Goal: Register for event/course

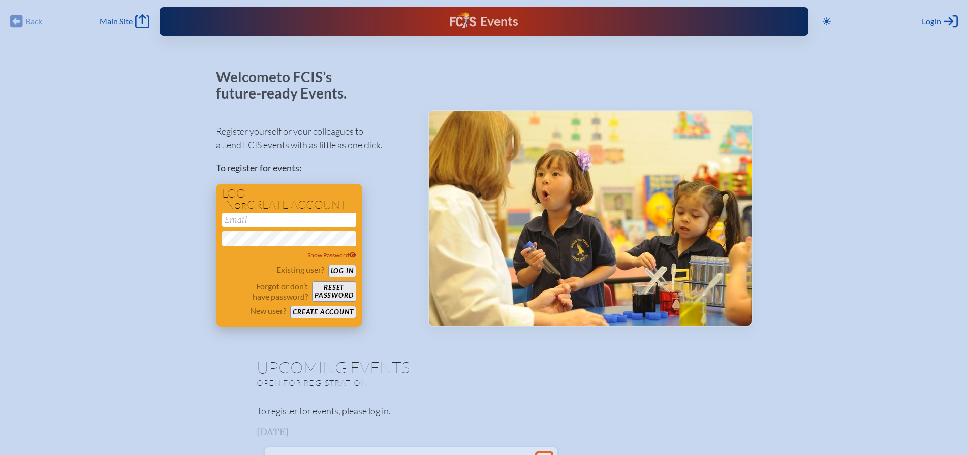
type input "[EMAIL_ADDRESS][DOMAIN_NAME]"
click at [344, 272] on button "Log in" at bounding box center [342, 271] width 28 height 13
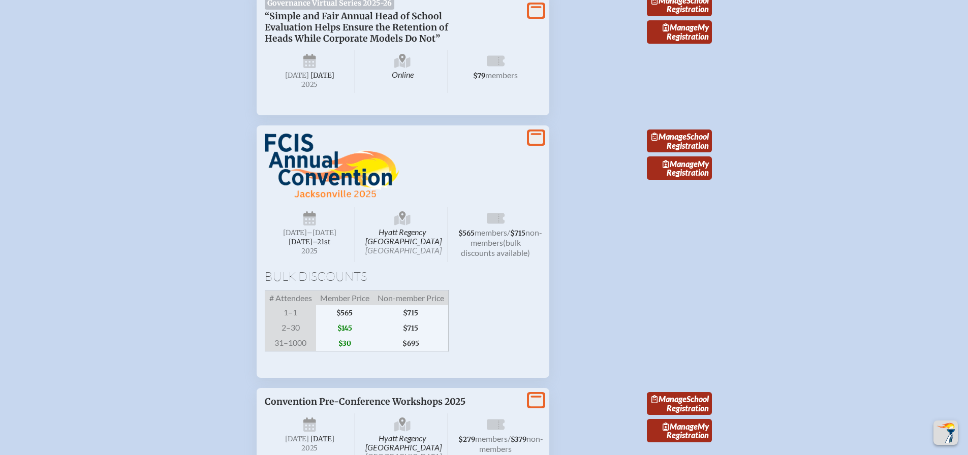
scroll to position [3250, 0]
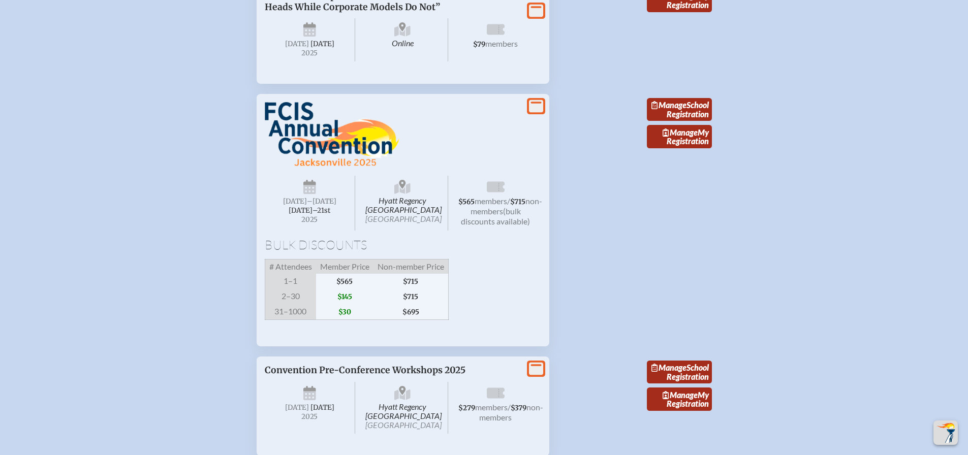
click at [303, 167] on img at bounding box center [332, 134] width 135 height 65
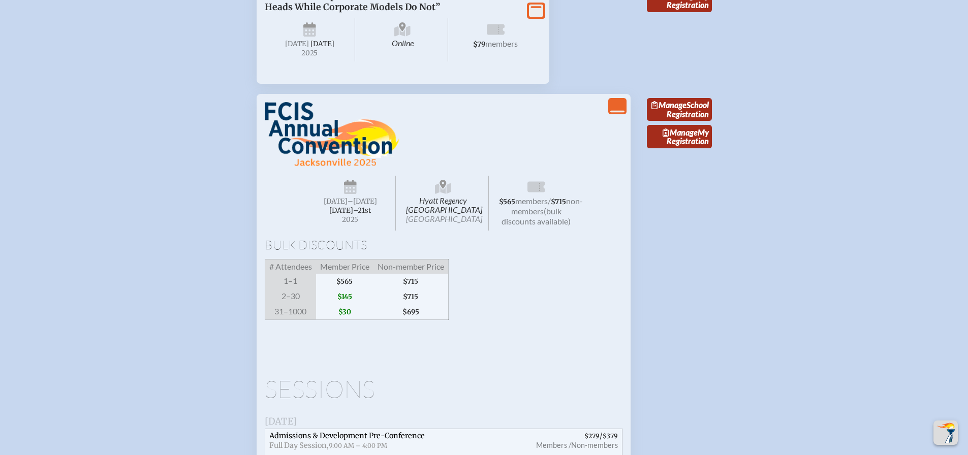
click at [665, 148] on link "Manage My Registration" at bounding box center [679, 136] width 65 height 23
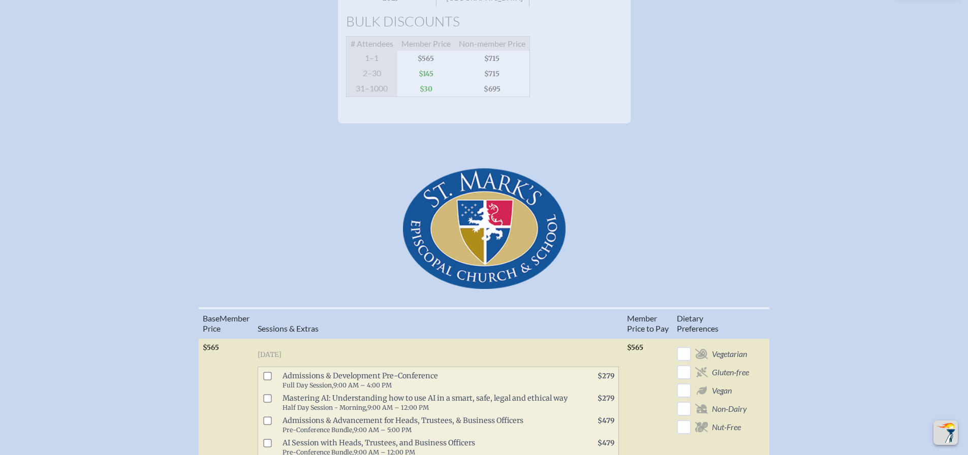
scroll to position [203, 0]
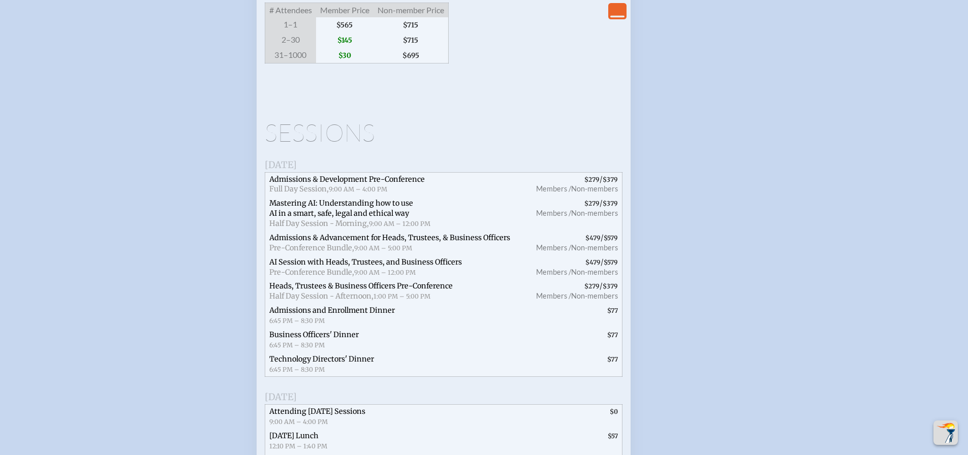
scroll to position [3454, 0]
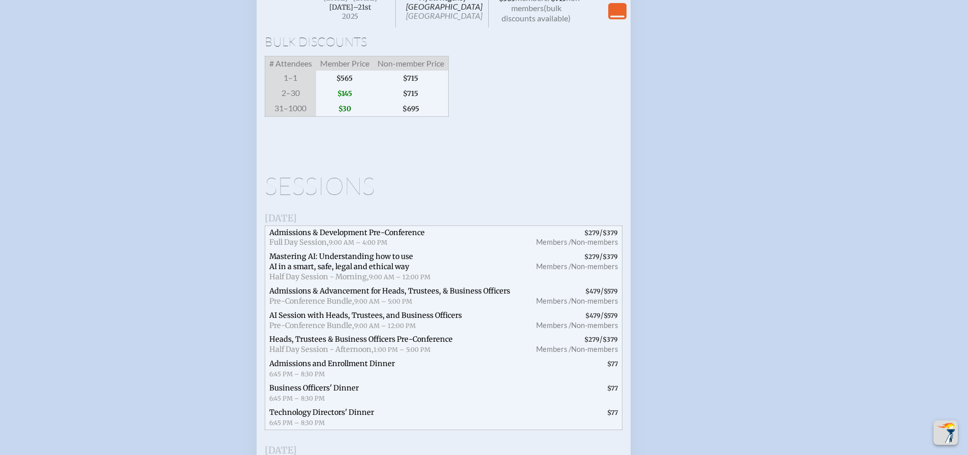
scroll to position [3200, 0]
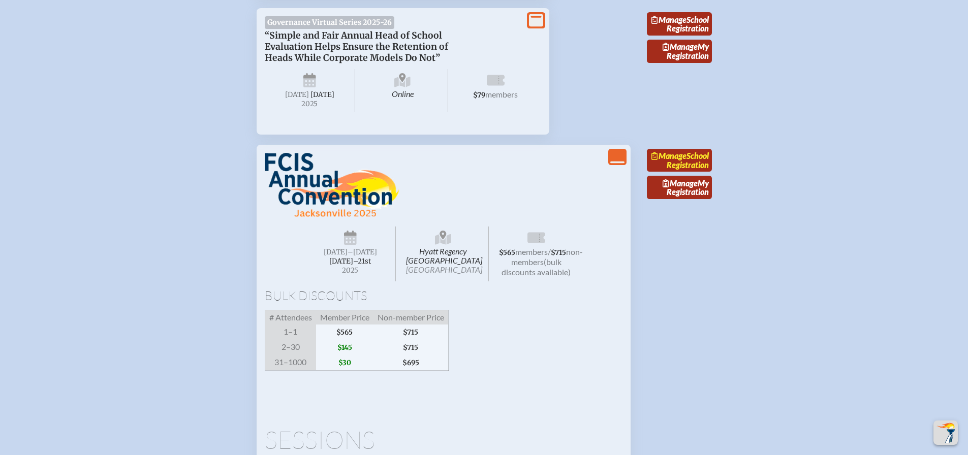
click at [684, 160] on span "Manage" at bounding box center [668, 156] width 35 height 10
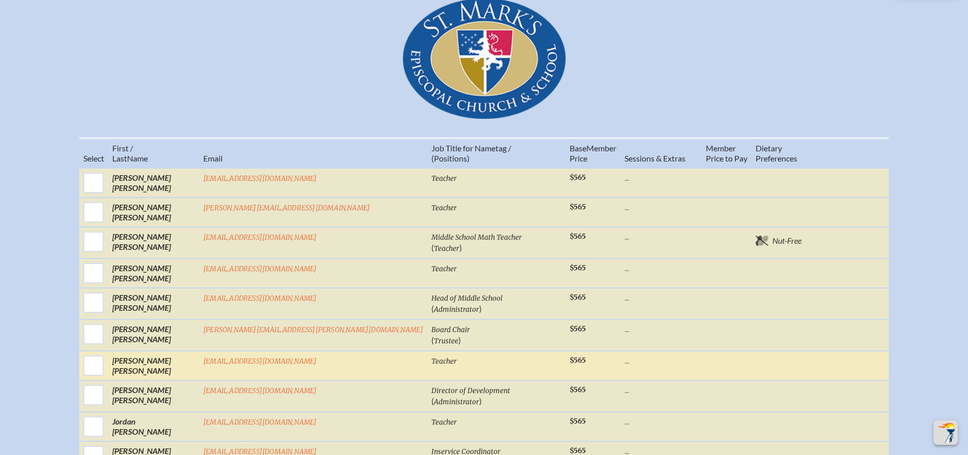
scroll to position [152, 0]
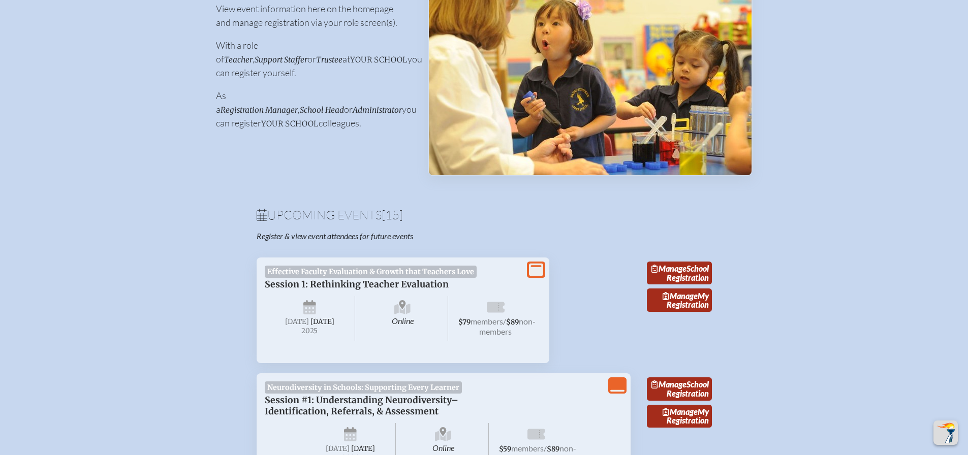
scroll to position [3200, 0]
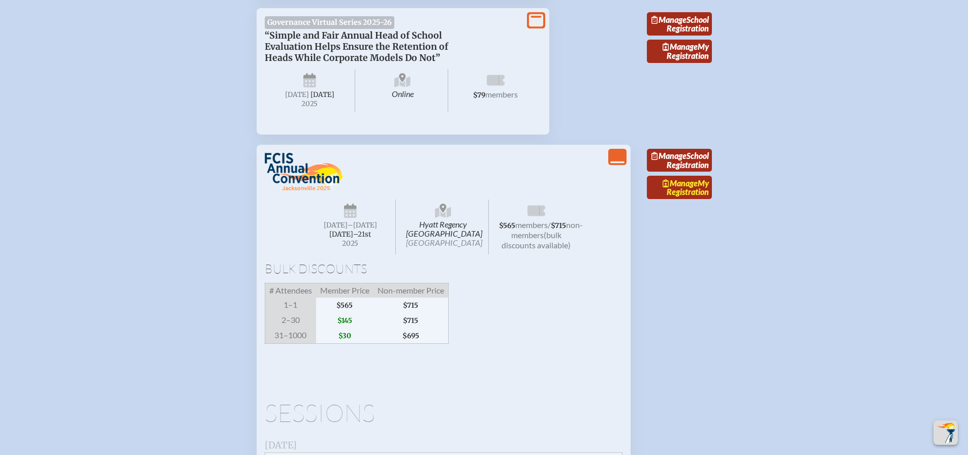
click at [677, 188] on span "Manage" at bounding box center [679, 183] width 35 height 10
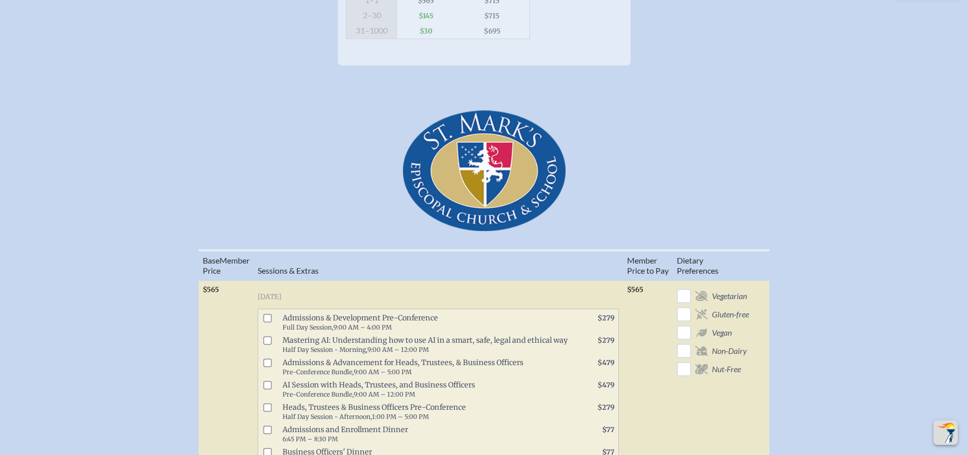
scroll to position [152, 0]
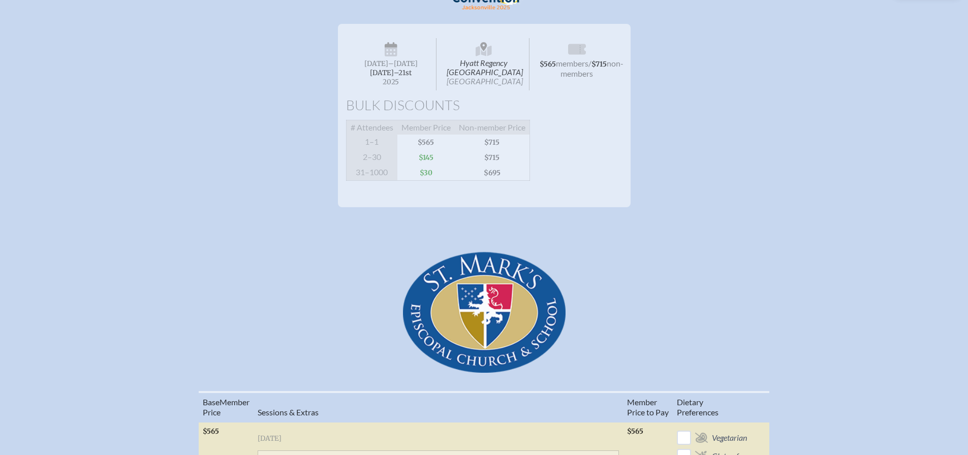
scroll to position [3200, 0]
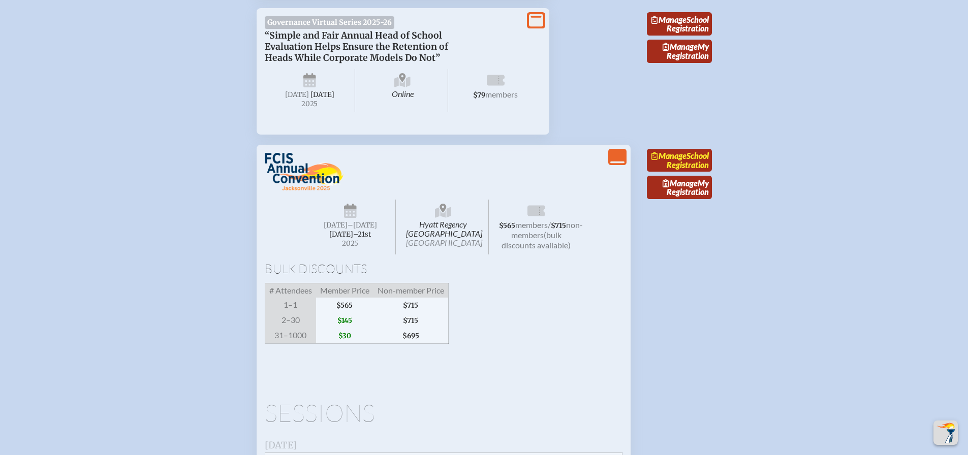
click at [693, 172] on link "Manage School Registration" at bounding box center [679, 160] width 65 height 23
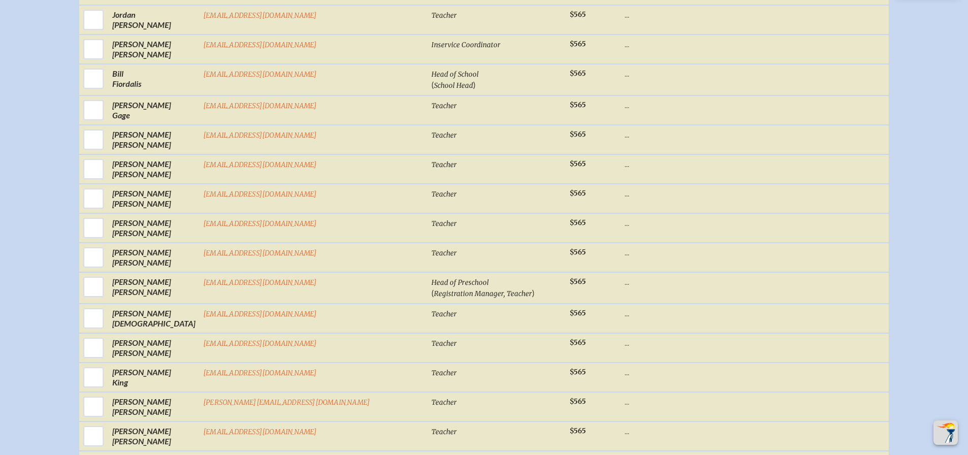
scroll to position [813, 0]
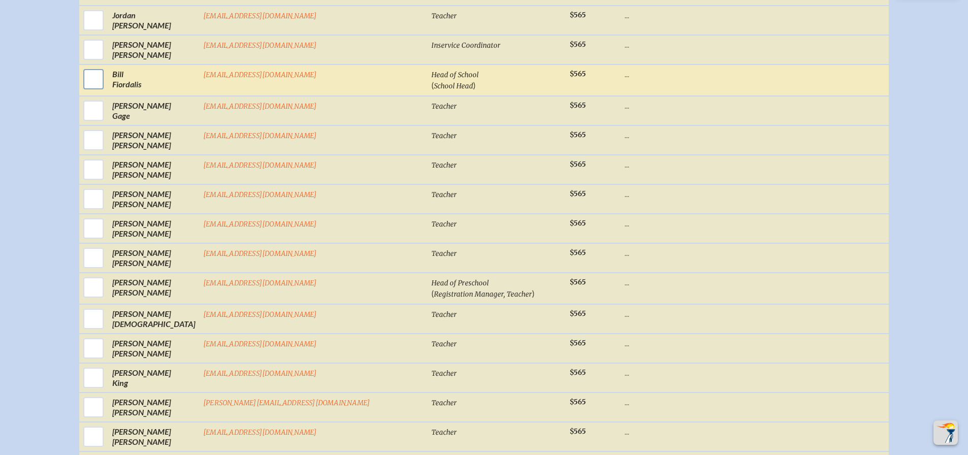
click at [106, 89] on input "checkbox" at bounding box center [93, 79] width 25 height 25
checkbox input "true"
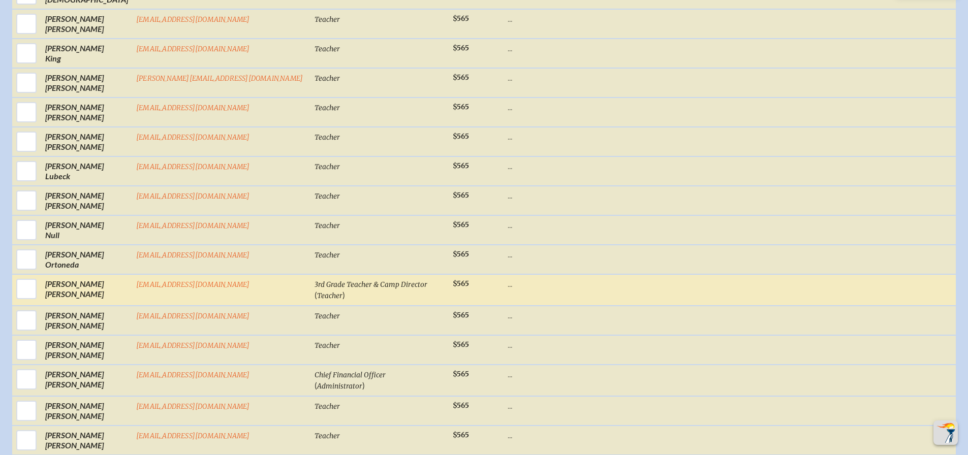
scroll to position [1585, 0]
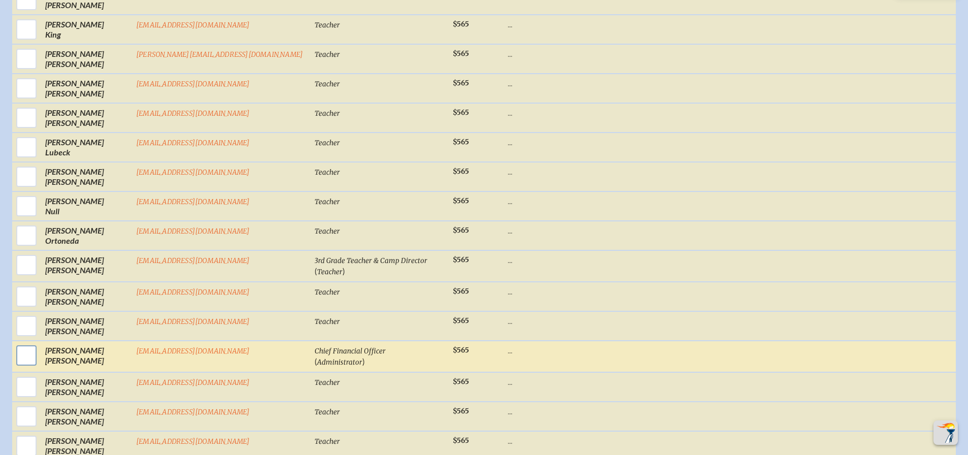
click at [28, 358] on input "checkbox" at bounding box center [26, 355] width 25 height 25
checkbox input "true"
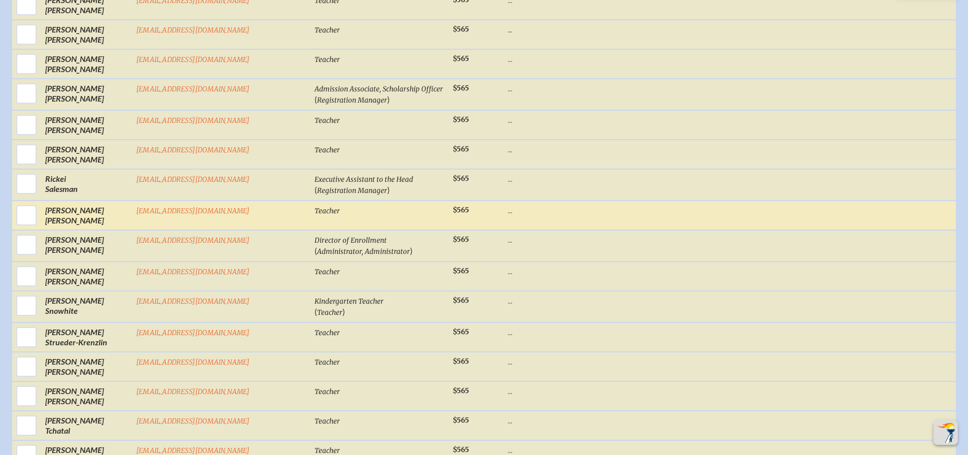
scroll to position [2397, 0]
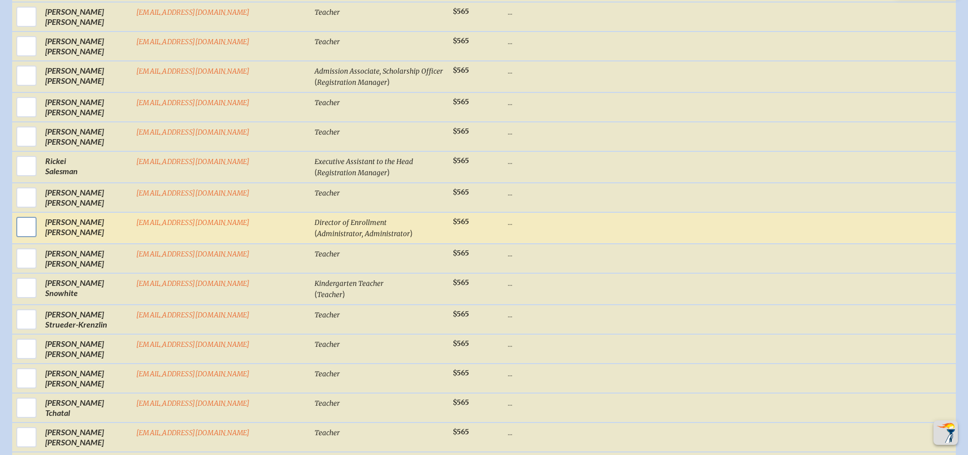
click at [23, 220] on input "checkbox" at bounding box center [26, 226] width 25 height 25
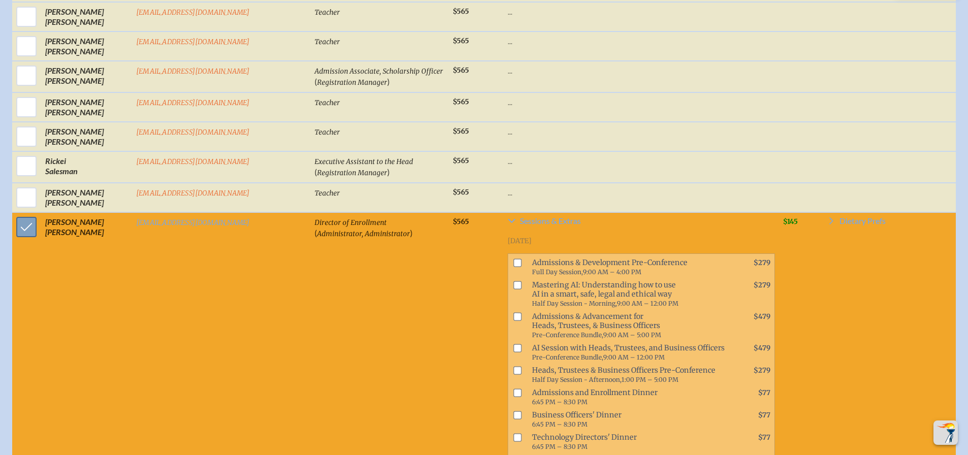
click at [23, 220] on input "checkbox" at bounding box center [26, 226] width 25 height 25
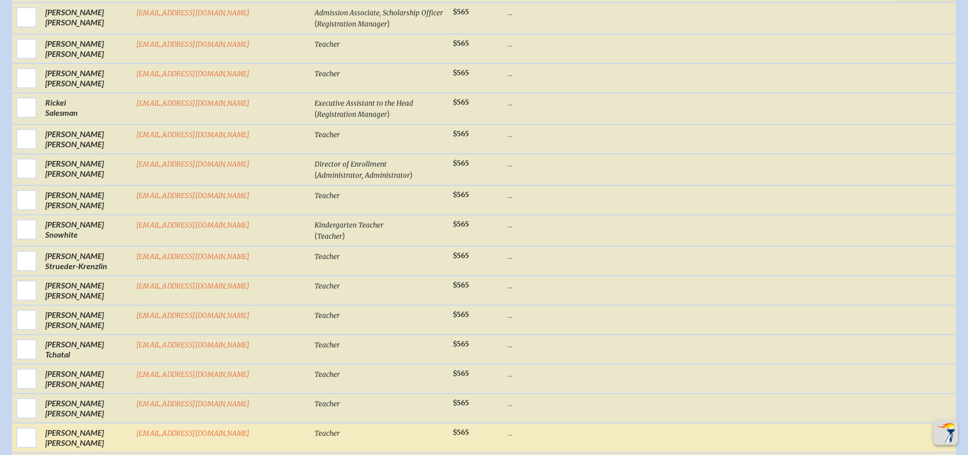
scroll to position [2448, 0]
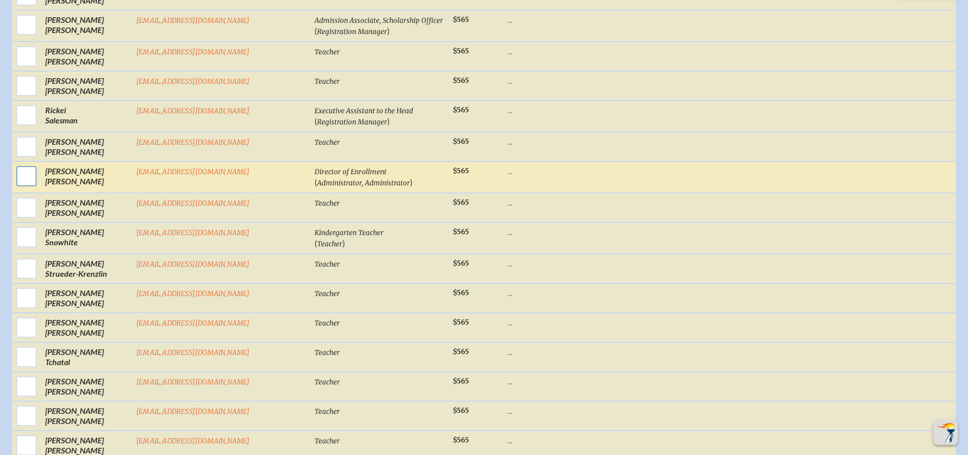
click at [25, 164] on input "checkbox" at bounding box center [26, 176] width 25 height 25
checkbox input "true"
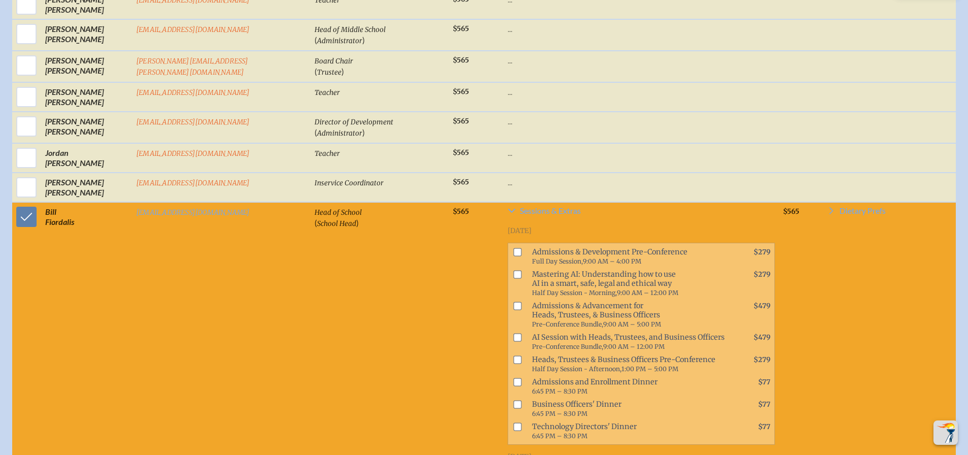
scroll to position [670, 0]
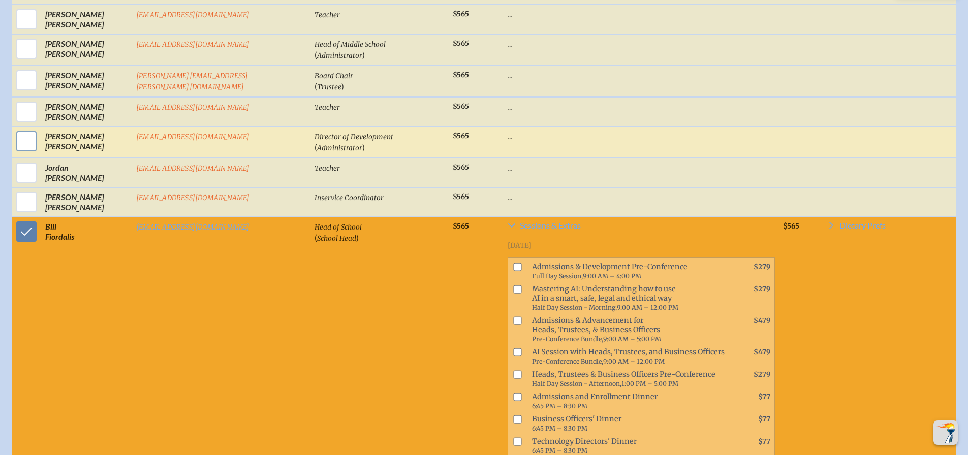
click at [25, 154] on input "checkbox" at bounding box center [26, 140] width 25 height 25
checkbox input "true"
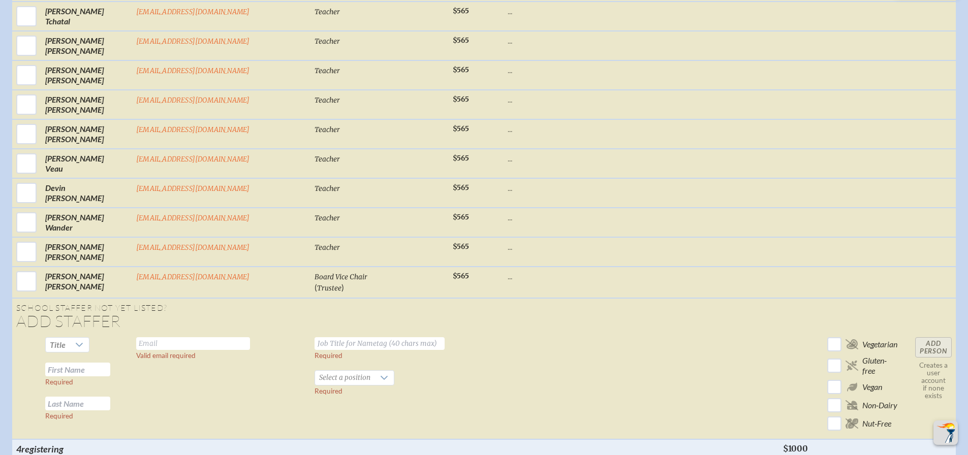
scroll to position [3616, 0]
click at [75, 340] on icon at bounding box center [79, 344] width 8 height 8
click at [59, 375] on li "Ms." at bounding box center [64, 378] width 44 height 14
click at [83, 362] on input "text" at bounding box center [77, 369] width 65 height 14
type input "[PERSON_NAME]"
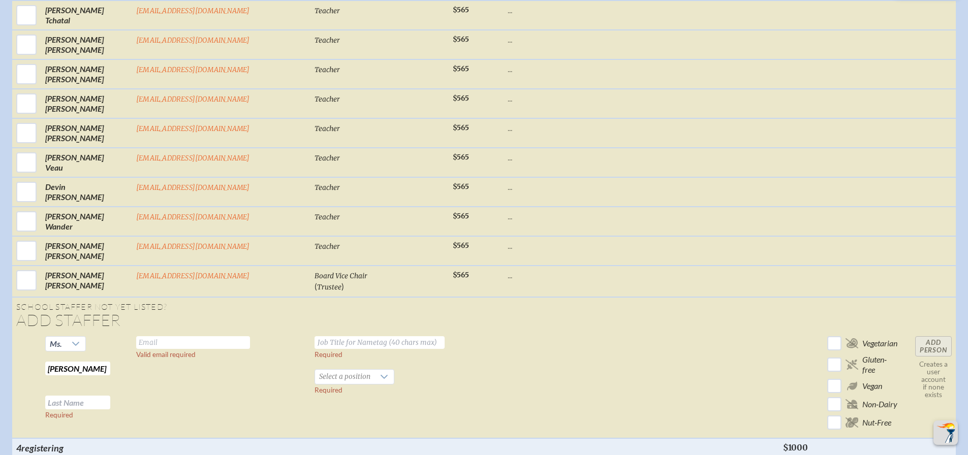
click at [86, 396] on input "text" at bounding box center [77, 403] width 65 height 14
type input "[PERSON_NAME]"
click at [314, 336] on input "text" at bounding box center [379, 342] width 130 height 13
click at [374, 370] on div at bounding box center [383, 377] width 19 height 14
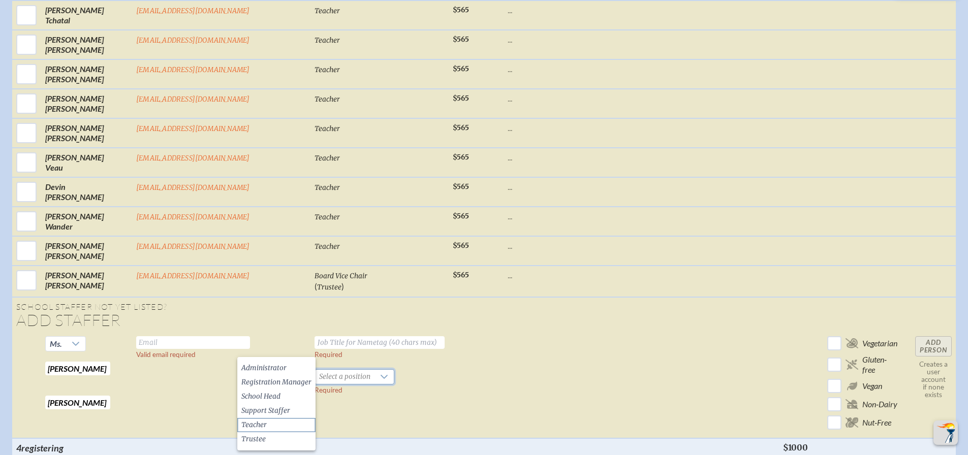
click at [269, 426] on li "Teacher" at bounding box center [276, 425] width 78 height 14
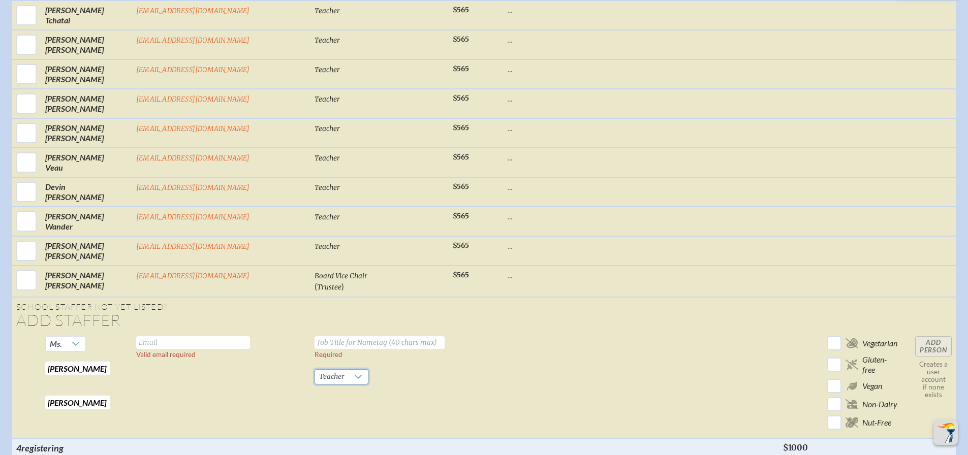
click at [314, 336] on input "text" at bounding box center [379, 342] width 130 height 13
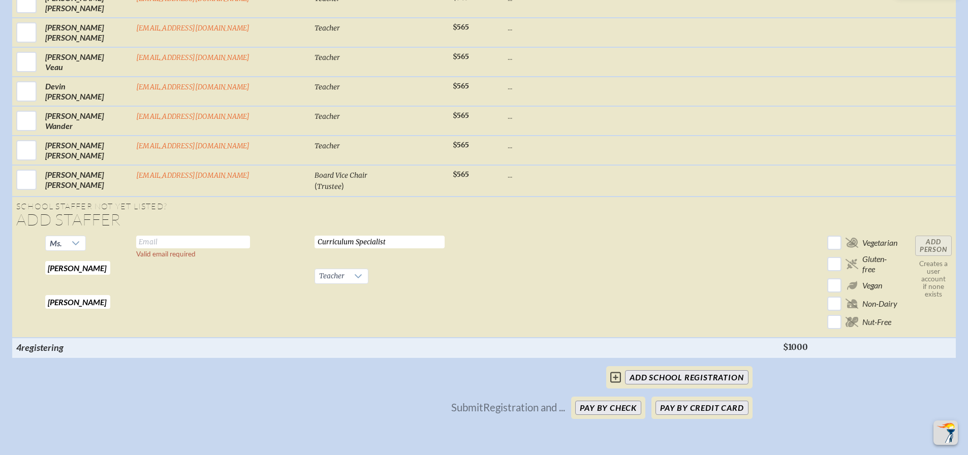
scroll to position [3718, 0]
type input "Curriculum Specialist"
click at [354, 271] on icon at bounding box center [358, 275] width 8 height 8
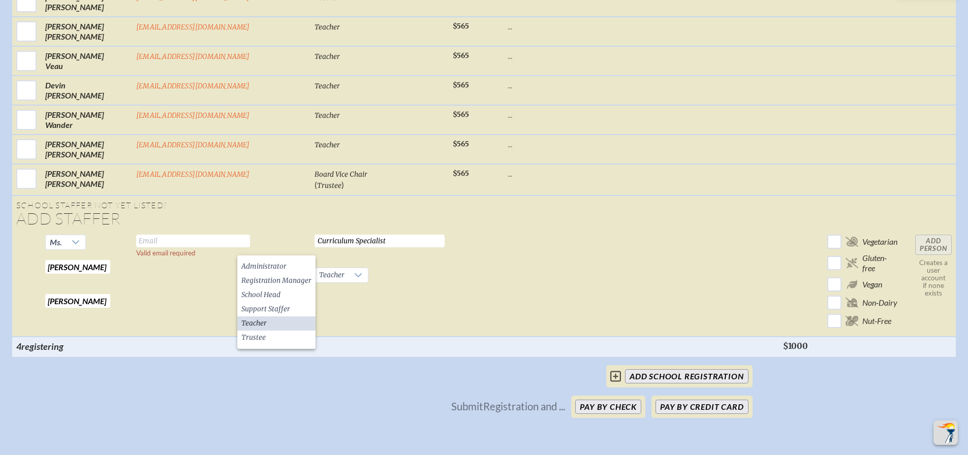
click at [448, 254] on td at bounding box center [475, 284] width 55 height 106
click at [136, 235] on input "text" at bounding box center [193, 241] width 114 height 13
type input "[EMAIL_ADDRESS][DOMAIN_NAME]"
click at [607, 280] on td at bounding box center [640, 284] width 275 height 106
click at [939, 235] on input "Add Person" at bounding box center [933, 245] width 37 height 20
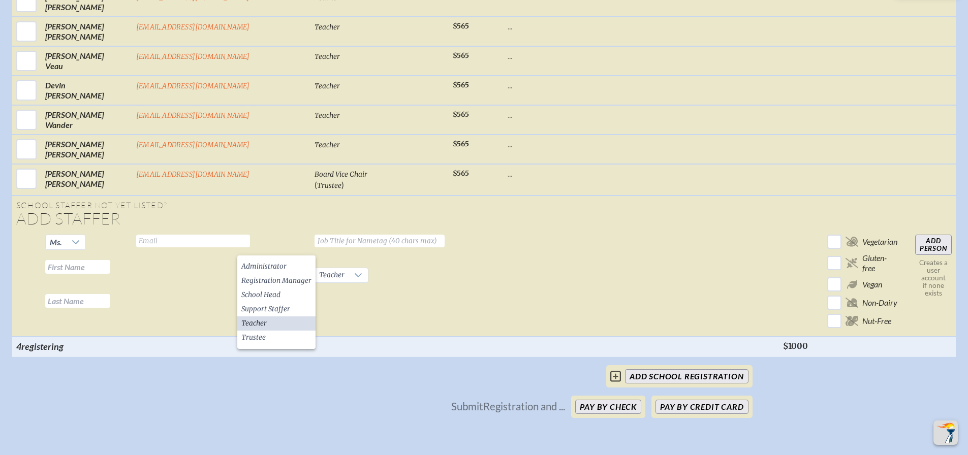
checkbox input "false"
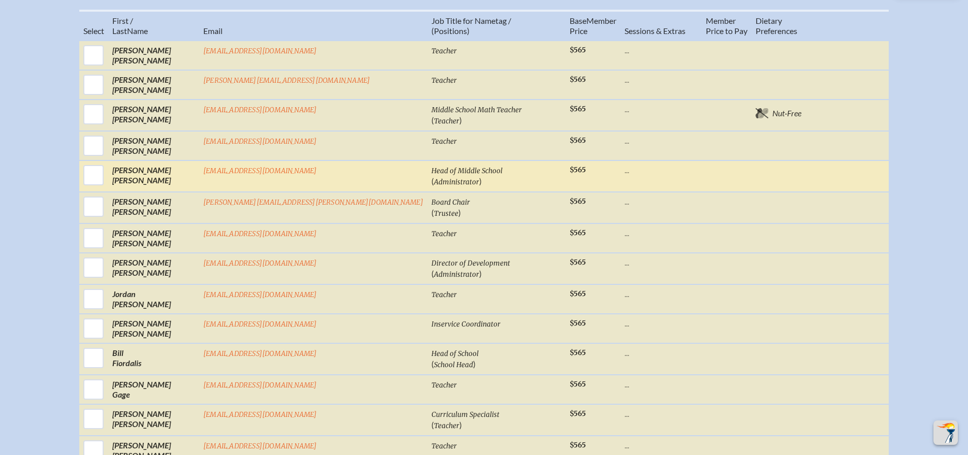
scroll to position [559, 0]
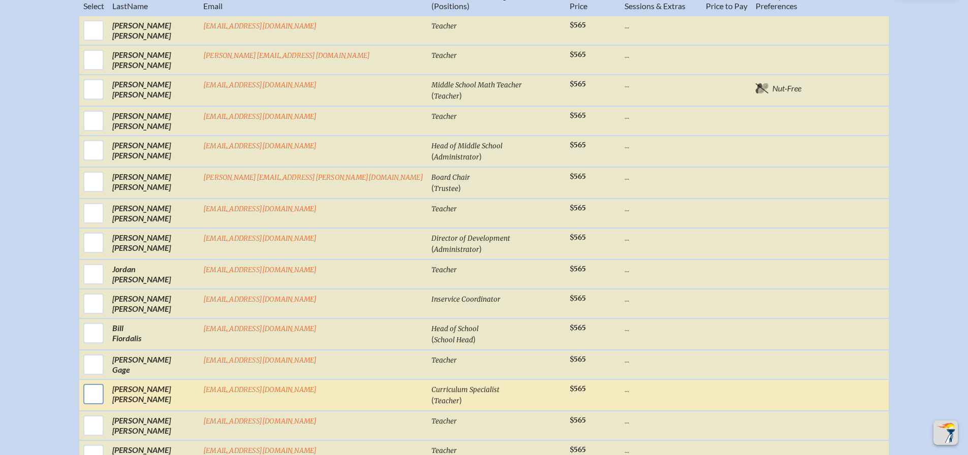
click at [106, 405] on input "checkbox" at bounding box center [93, 393] width 25 height 25
checkbox input "true"
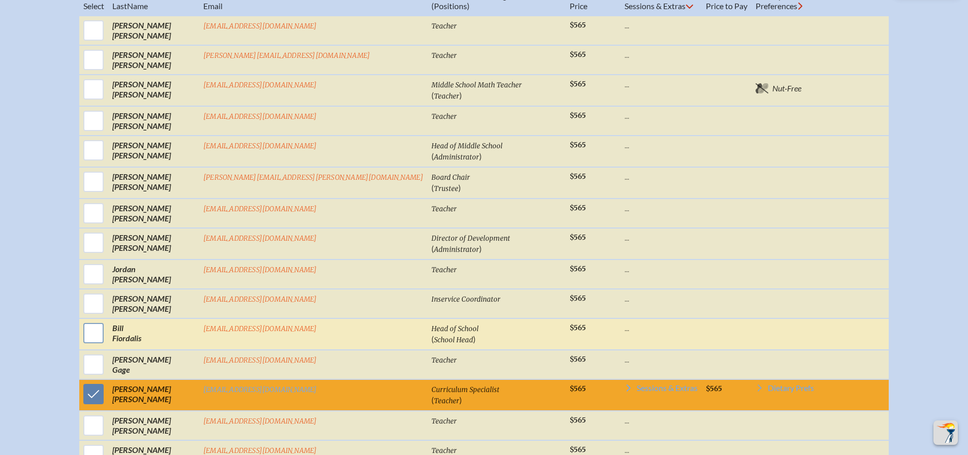
click at [106, 346] on input "checkbox" at bounding box center [93, 332] width 25 height 25
checkbox input "true"
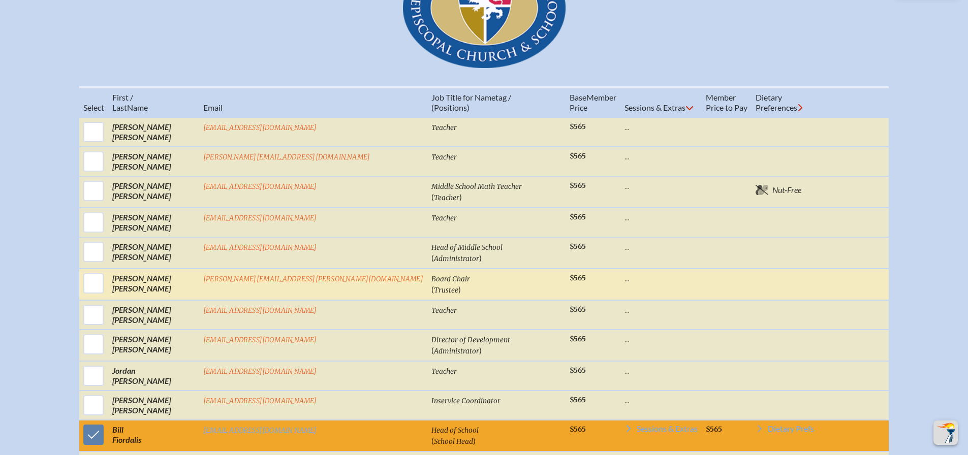
scroll to position [508, 0]
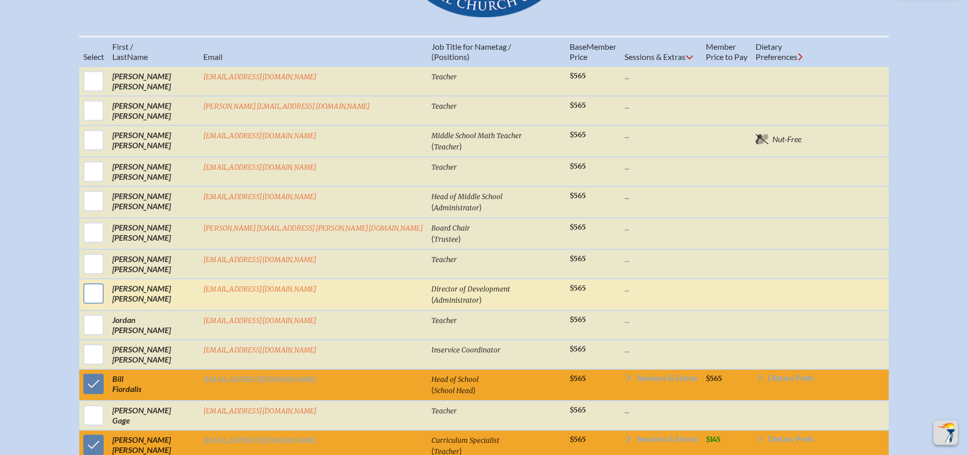
click at [106, 306] on input "checkbox" at bounding box center [93, 293] width 25 height 25
checkbox input "true"
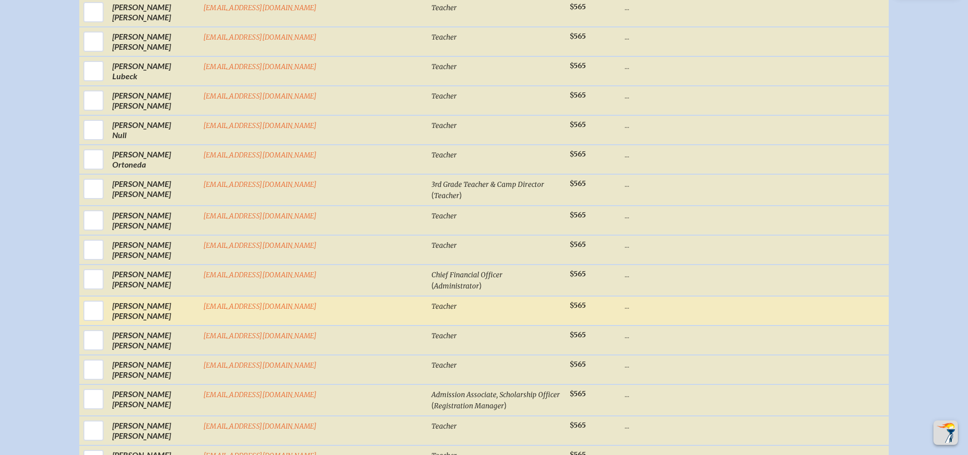
scroll to position [1270, 0]
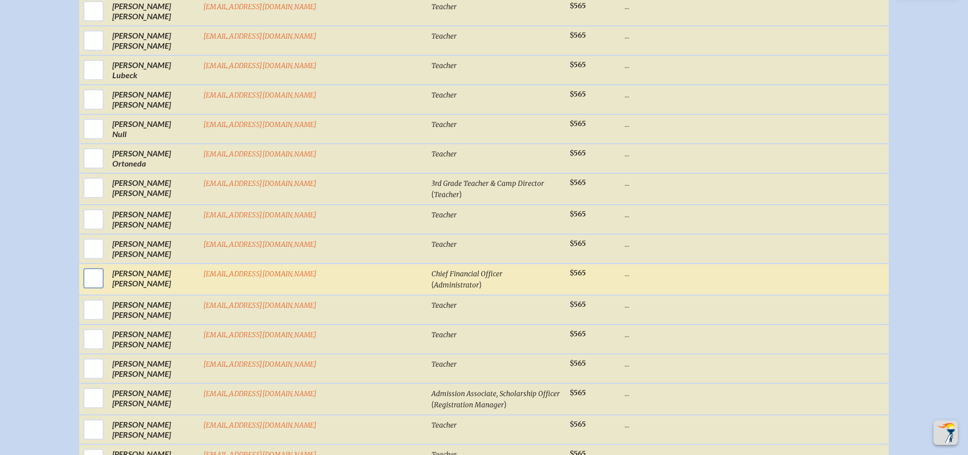
click at [106, 287] on input "checkbox" at bounding box center [93, 278] width 25 height 25
checkbox input "true"
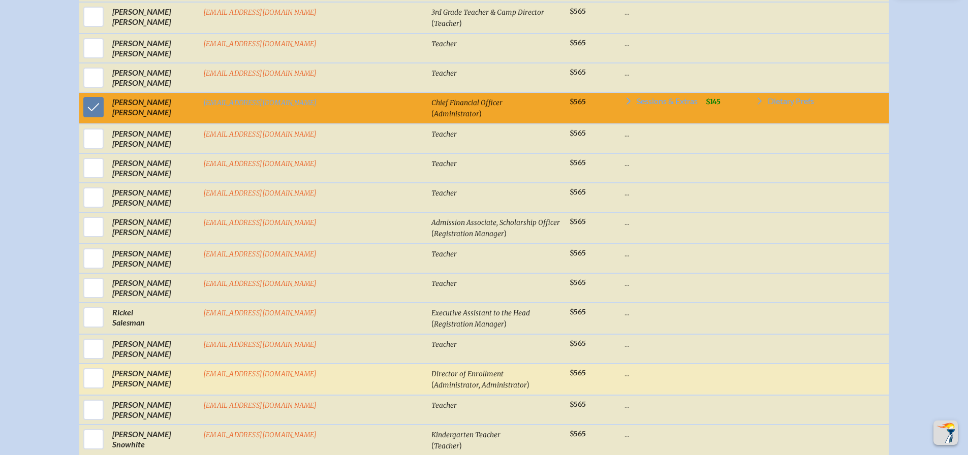
scroll to position [1473, 0]
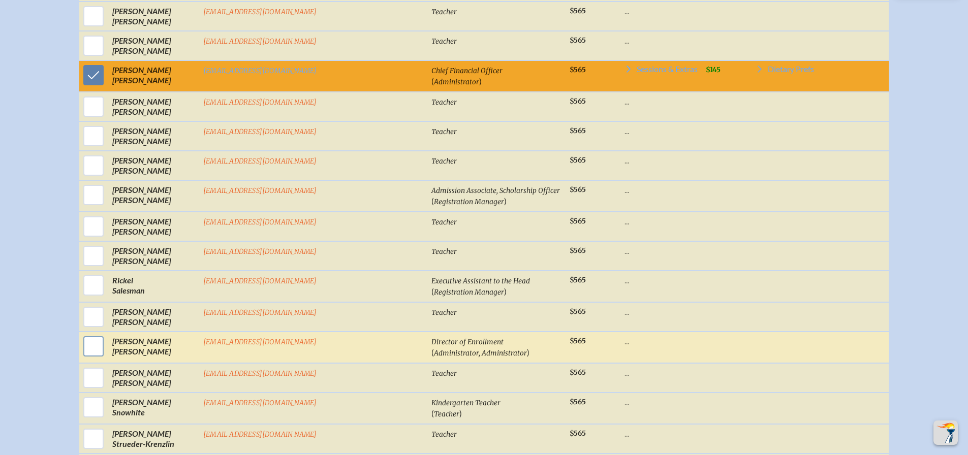
click at [106, 352] on input "checkbox" at bounding box center [93, 346] width 25 height 25
checkbox input "true"
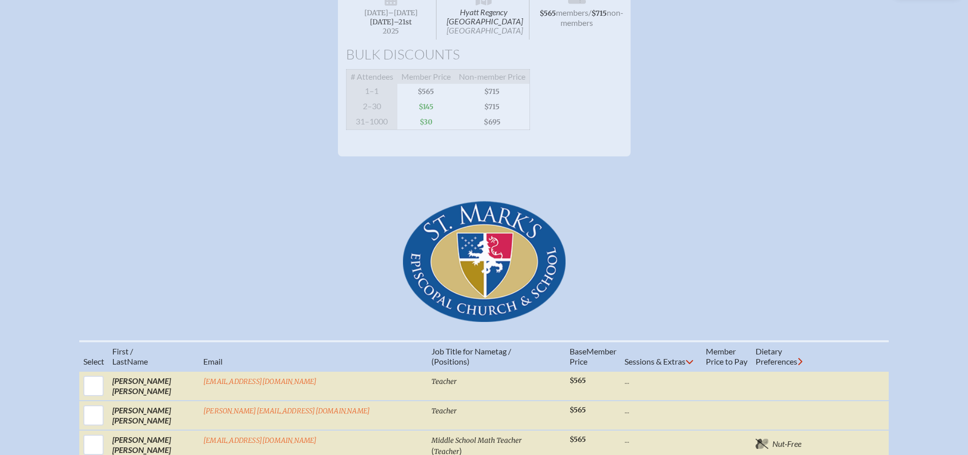
scroll to position [0, 0]
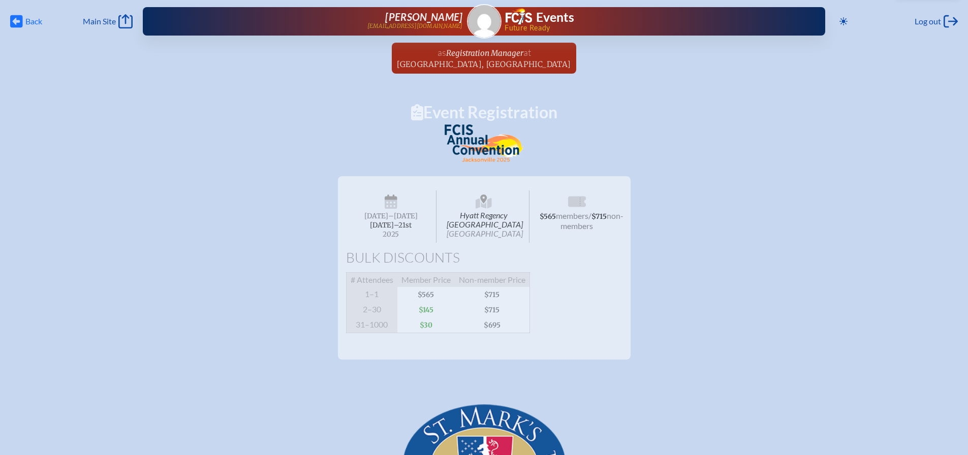
click at [20, 22] on icon "Back" at bounding box center [16, 21] width 13 height 14
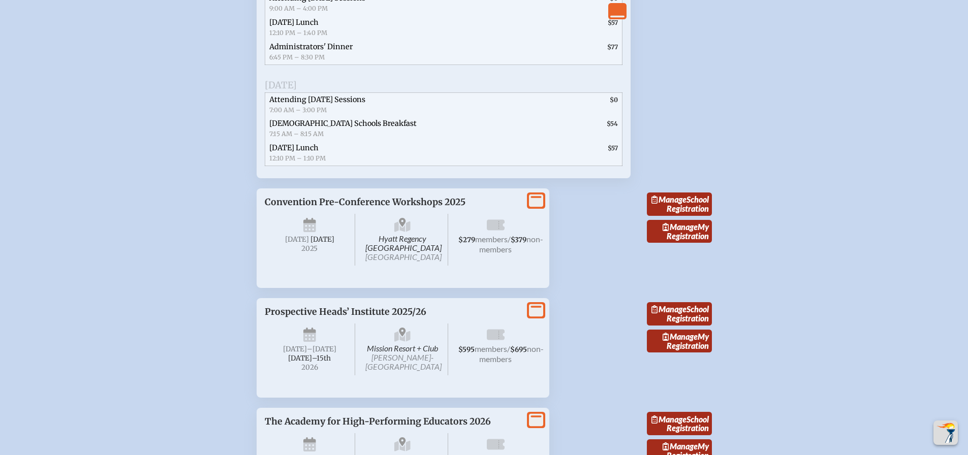
scroll to position [3911, 0]
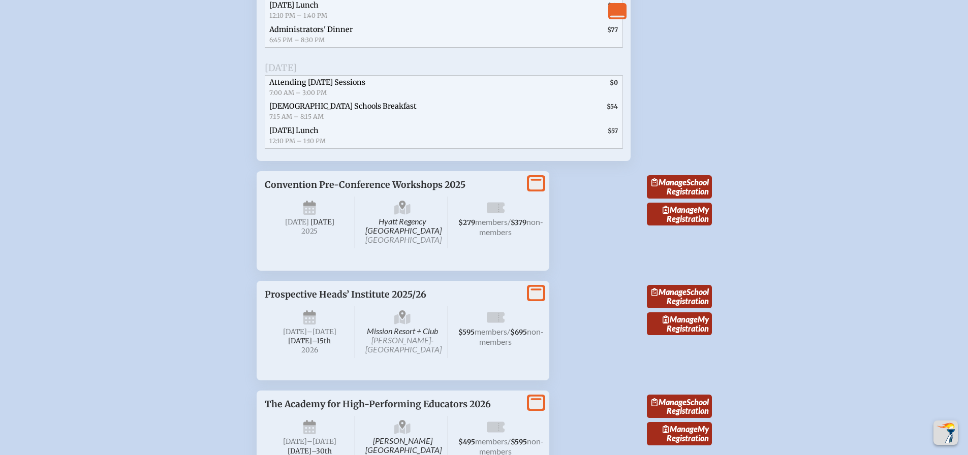
click at [507, 190] on p "Convention Pre-Conference Workshops 2025" at bounding box center [393, 184] width 256 height 11
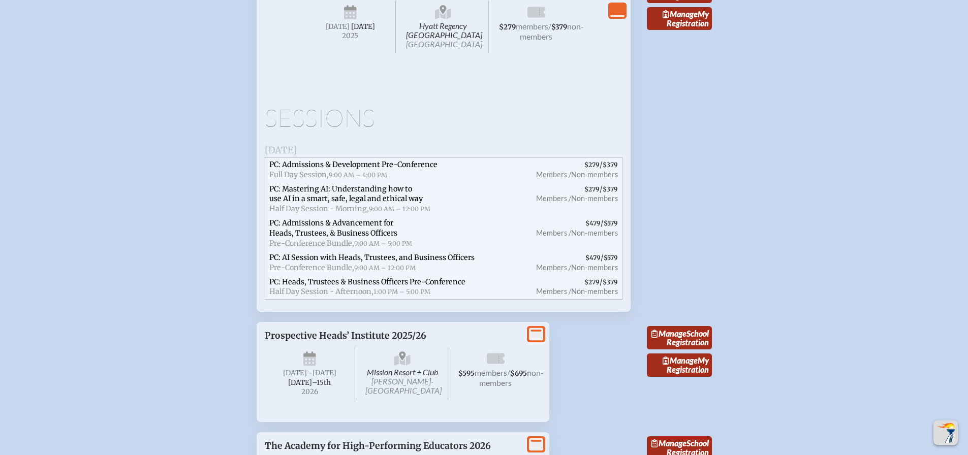
scroll to position [4012, 0]
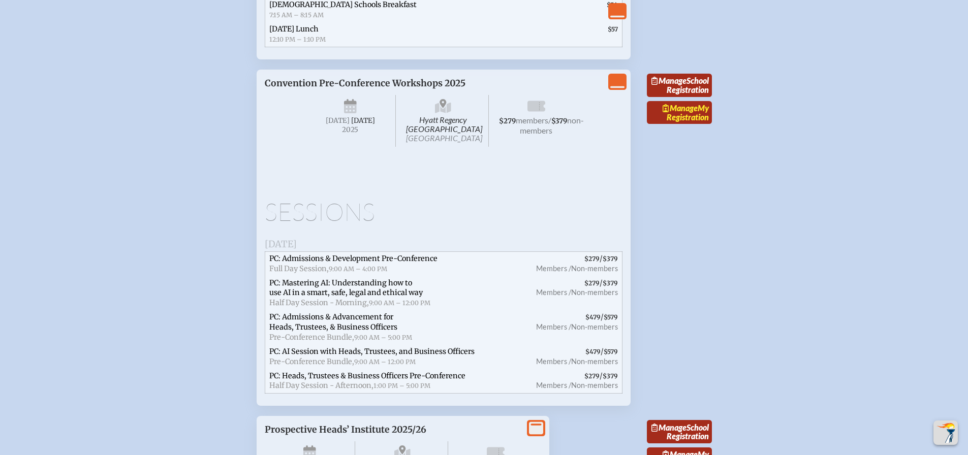
click at [672, 124] on link "Manage My Registration" at bounding box center [679, 112] width 65 height 23
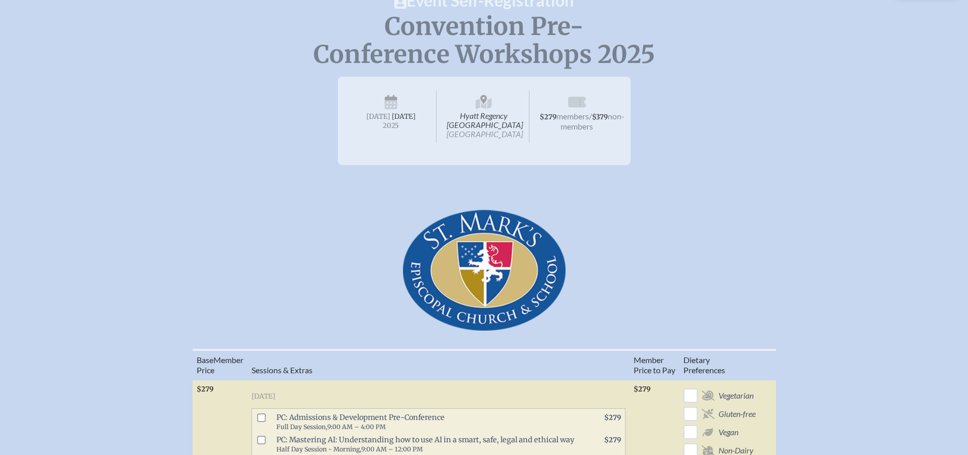
scroll to position [102, 0]
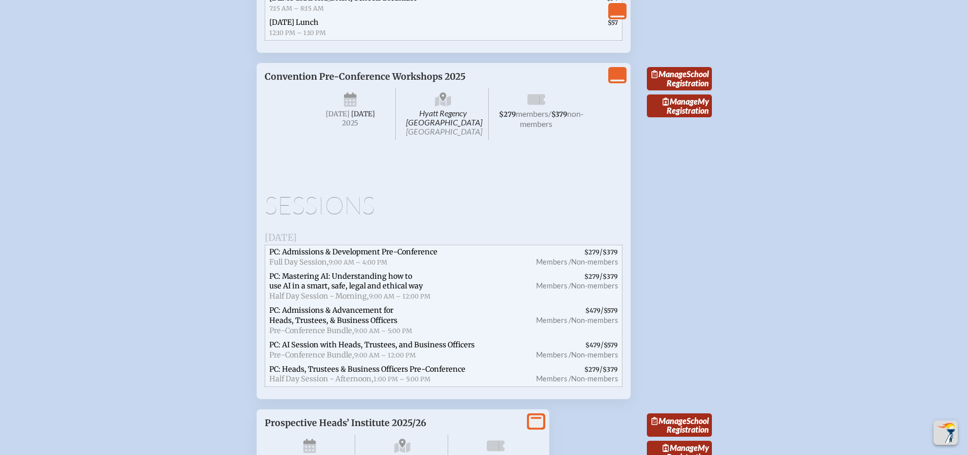
scroll to position [3962, 0]
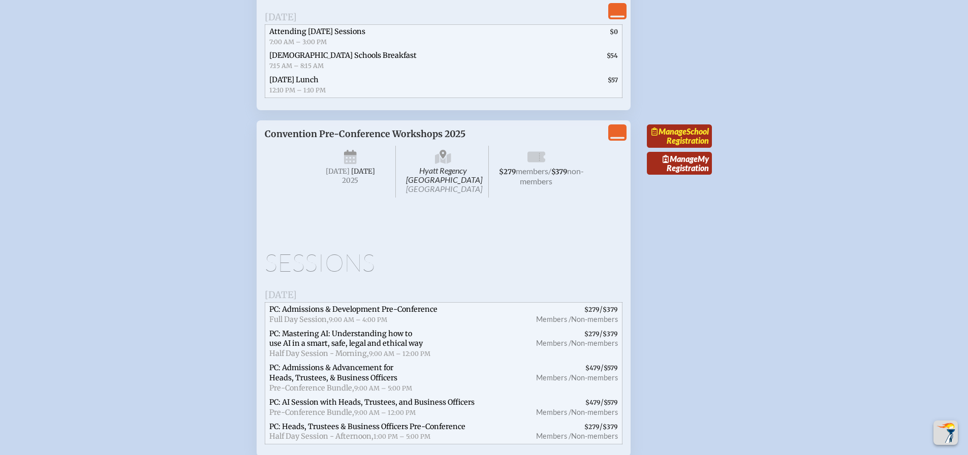
click at [686, 136] on span "Manage" at bounding box center [668, 131] width 35 height 10
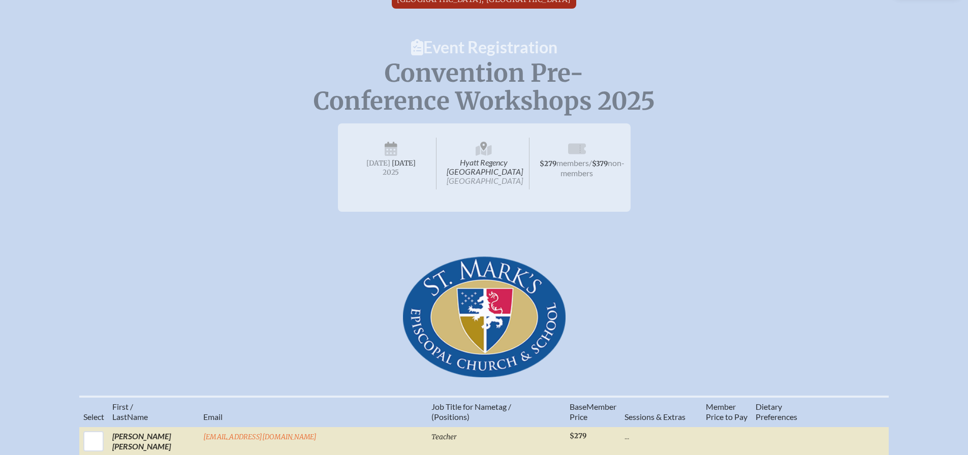
scroll to position [51, 0]
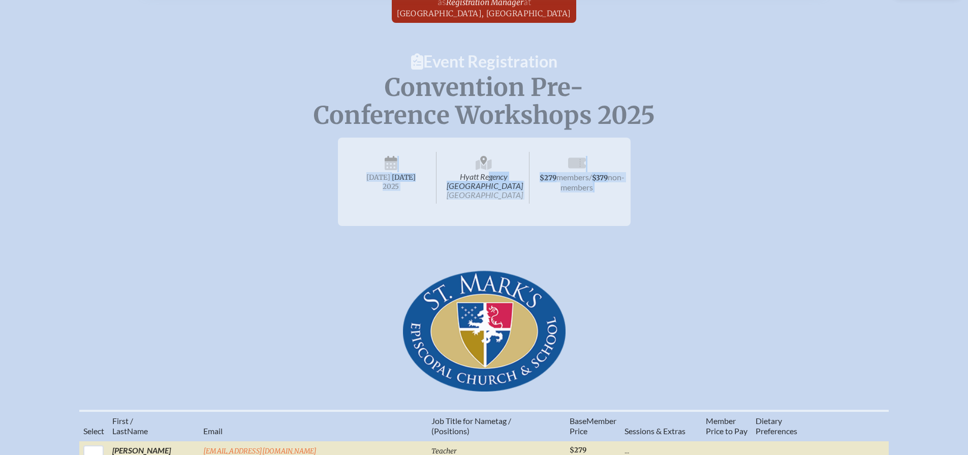
drag, startPoint x: 464, startPoint y: 212, endPoint x: 417, endPoint y: 258, distance: 65.7
click at [423, 254] on div "Convention Pre-Conference Workshops 2025 Hyatt Regency Jacksonville Riverfront …" at bounding box center [484, 261] width 968 height 262
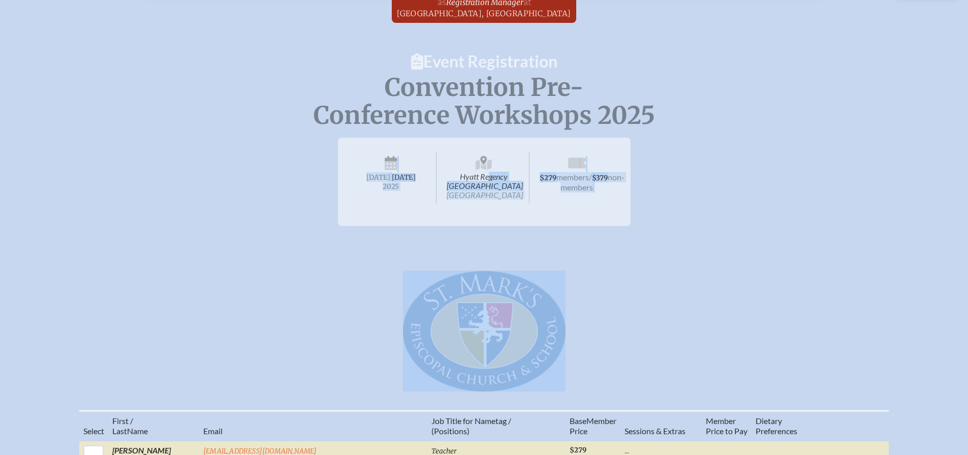
click at [678, 236] on div "Convention Pre-Conference Workshops 2025 Hyatt Regency Jacksonville Riverfront …" at bounding box center [484, 261] width 968 height 262
click at [234, 273] on div "Convention Pre-Conference Workshops 2025 Hyatt Regency Jacksonville Riverfront …" at bounding box center [484, 261] width 968 height 262
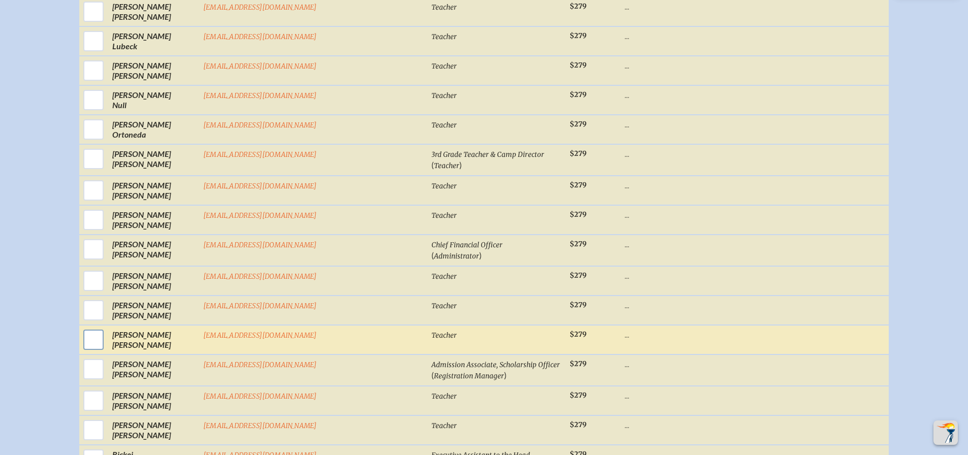
scroll to position [1371, 0]
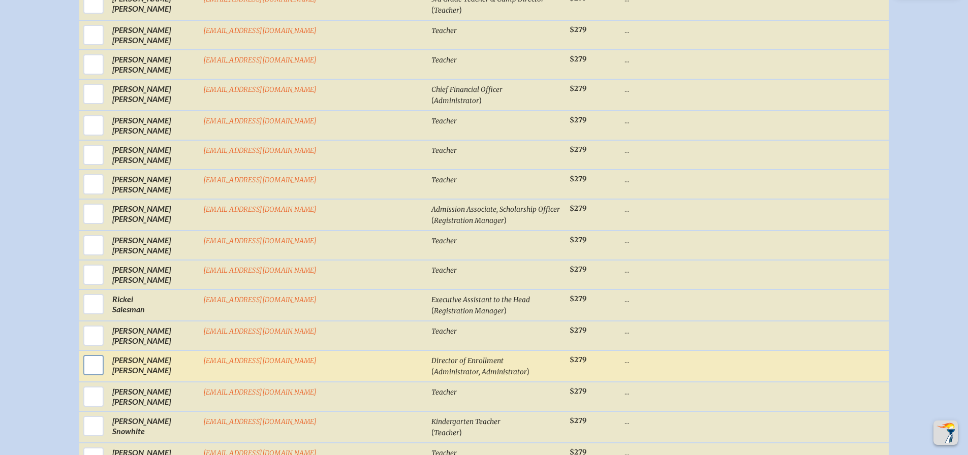
click at [106, 371] on input "checkbox" at bounding box center [93, 364] width 25 height 25
checkbox input "true"
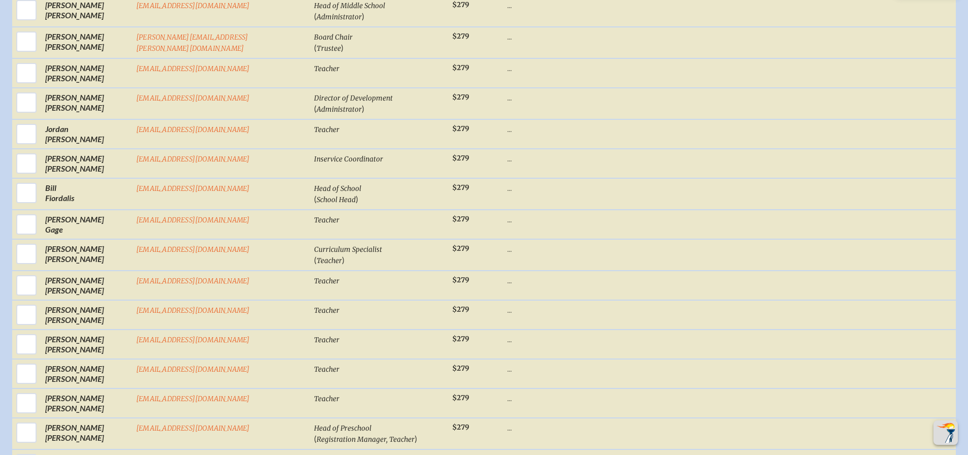
scroll to position [620, 0]
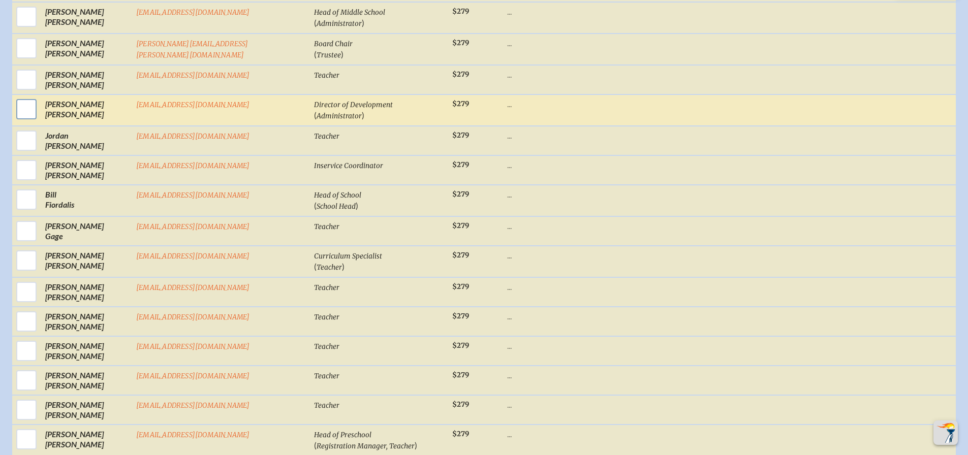
click at [23, 115] on input "checkbox" at bounding box center [26, 108] width 25 height 25
checkbox input "true"
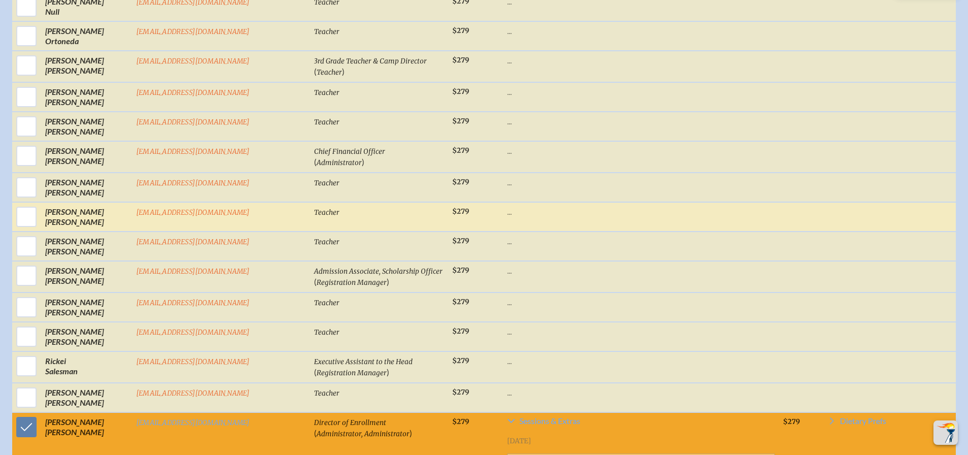
scroll to position [1483, 0]
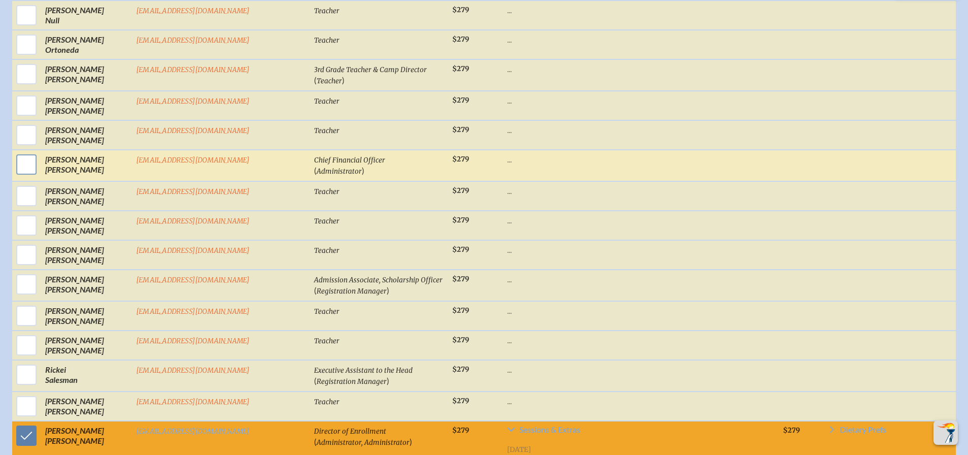
click at [23, 152] on input "checkbox" at bounding box center [26, 164] width 25 height 25
checkbox input "true"
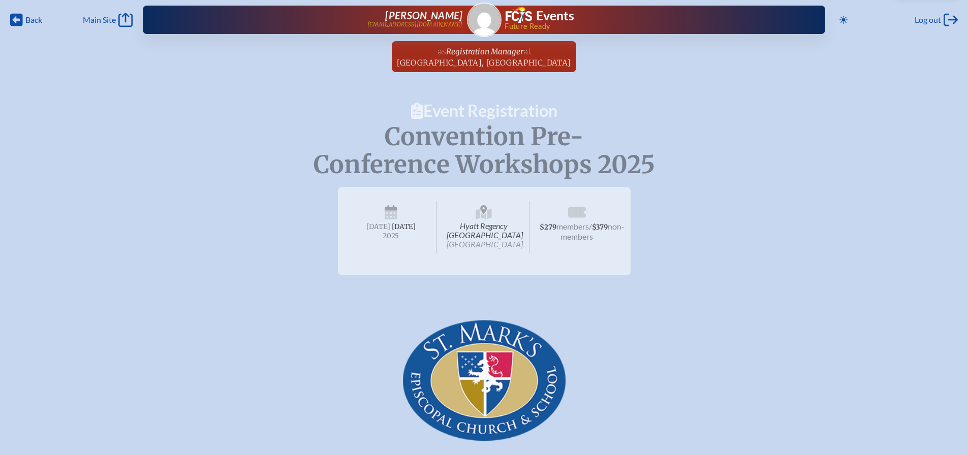
scroll to position [0, 0]
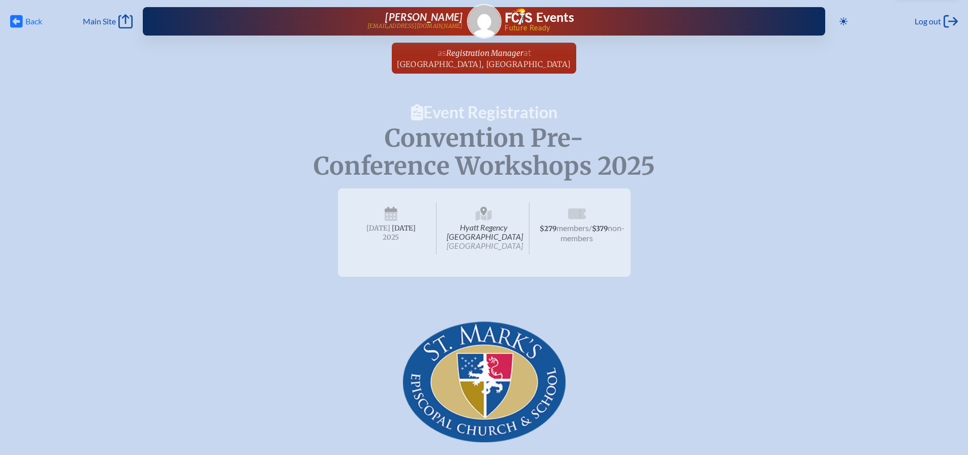
click at [37, 22] on span "Back" at bounding box center [33, 21] width 17 height 10
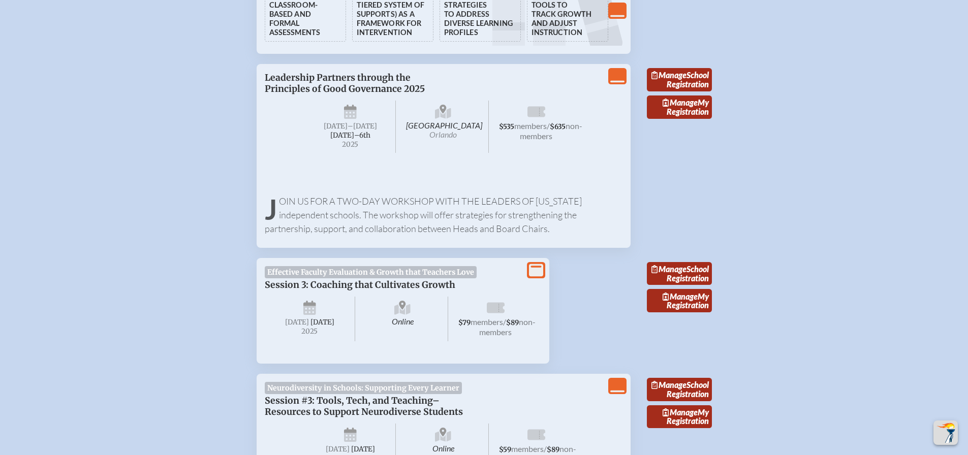
scroll to position [1986, 0]
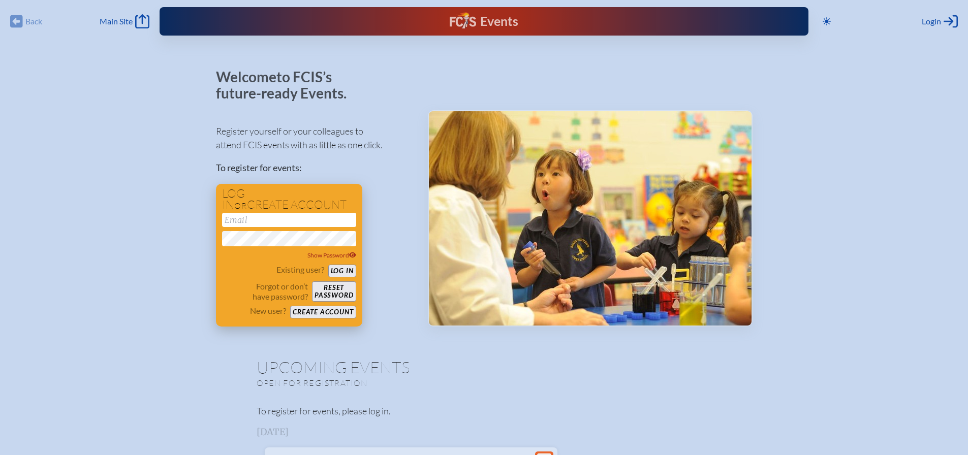
type input "[EMAIL_ADDRESS][DOMAIN_NAME]"
click at [333, 269] on button "Log in" at bounding box center [342, 271] width 28 height 13
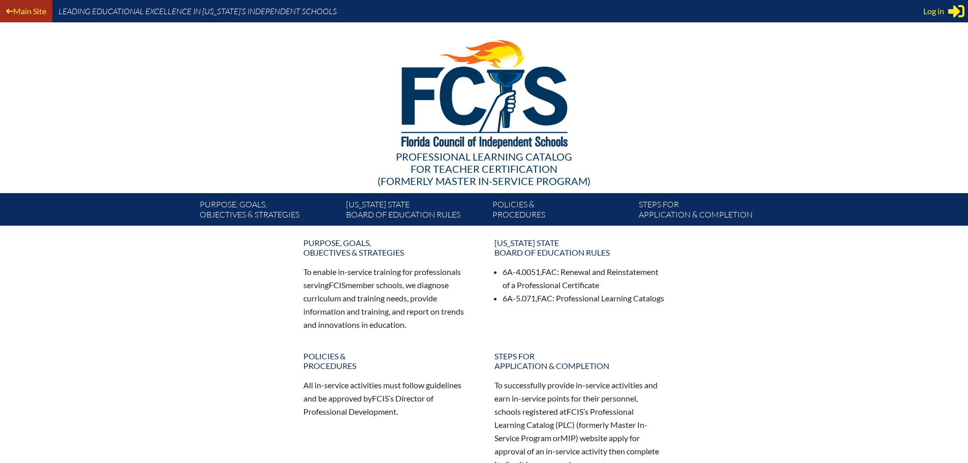
type input "[EMAIL_ADDRESS][DOMAIN_NAME]"
click at [26, 11] on link "Main Site" at bounding box center [26, 11] width 48 height 14
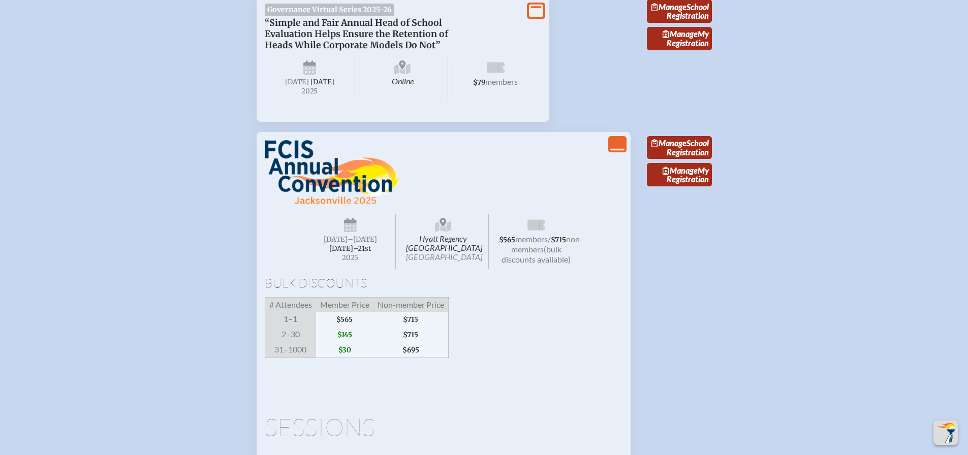
scroll to position [3291, 0]
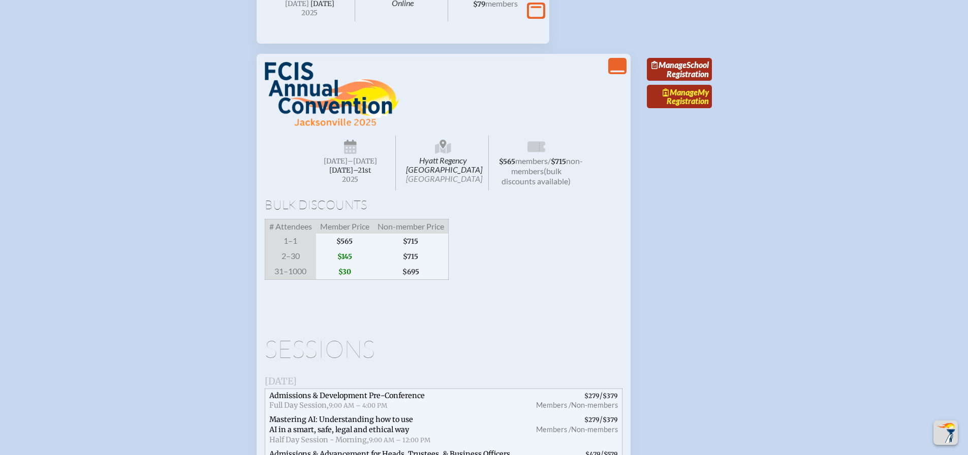
click at [686, 108] on link "Manage My Registration" at bounding box center [679, 96] width 65 height 23
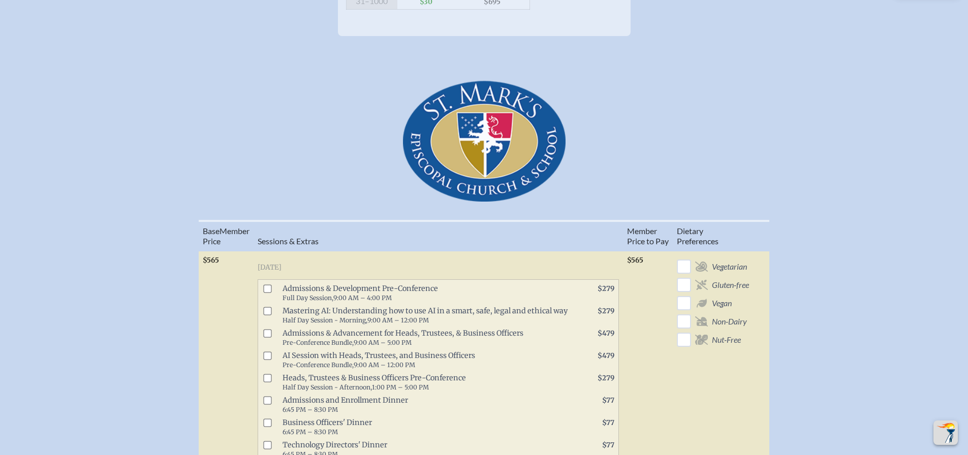
scroll to position [457, 0]
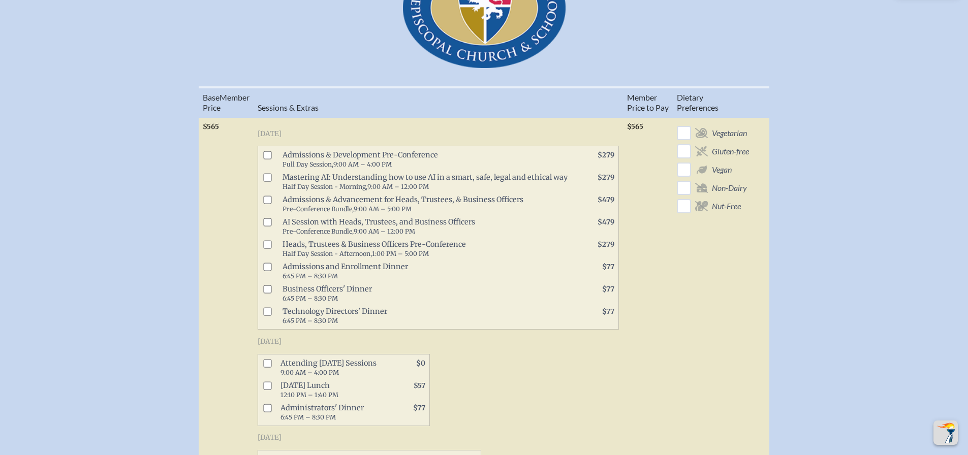
click at [268, 159] on input "checkbox" at bounding box center [267, 155] width 8 height 8
click at [270, 159] on input "checkbox" at bounding box center [267, 155] width 8 height 8
checkbox input "false"
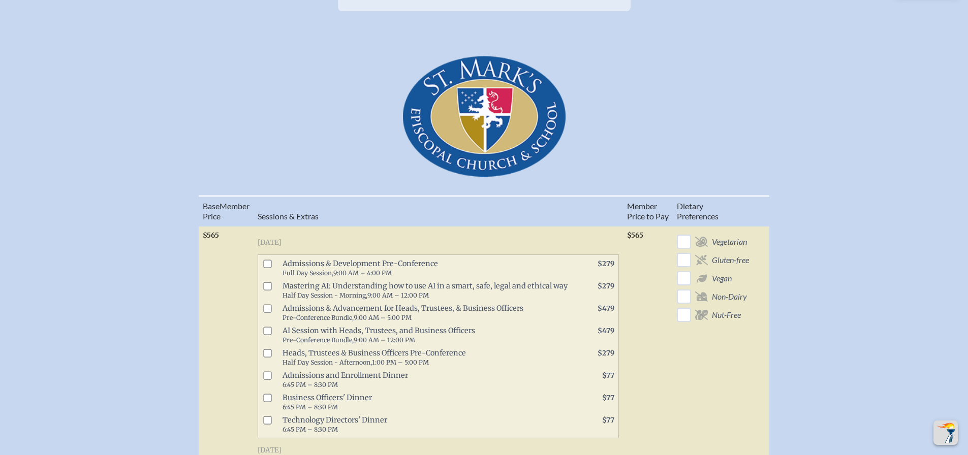
scroll to position [508, 0]
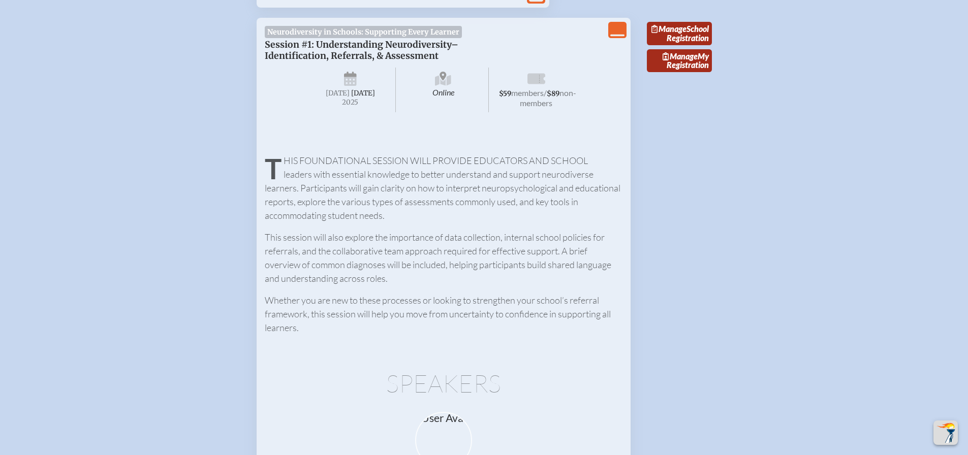
scroll to position [3291, 0]
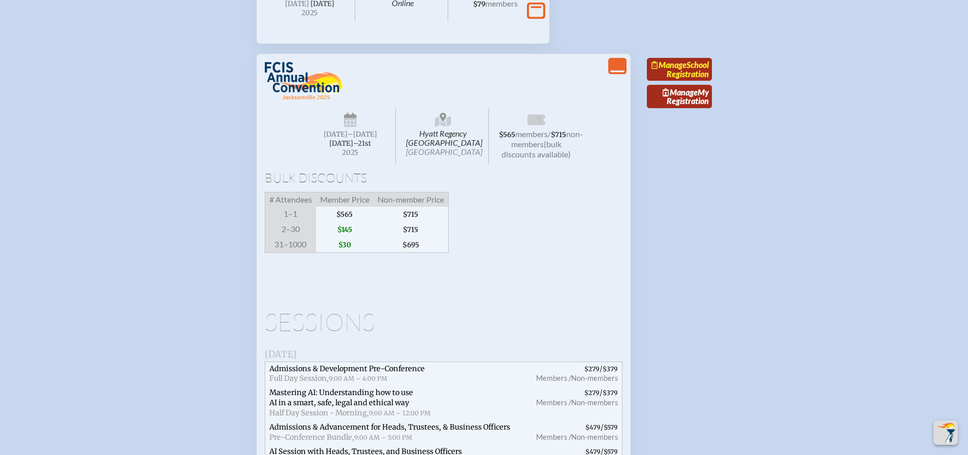
click at [681, 81] on link "Manage School Registration" at bounding box center [679, 69] width 65 height 23
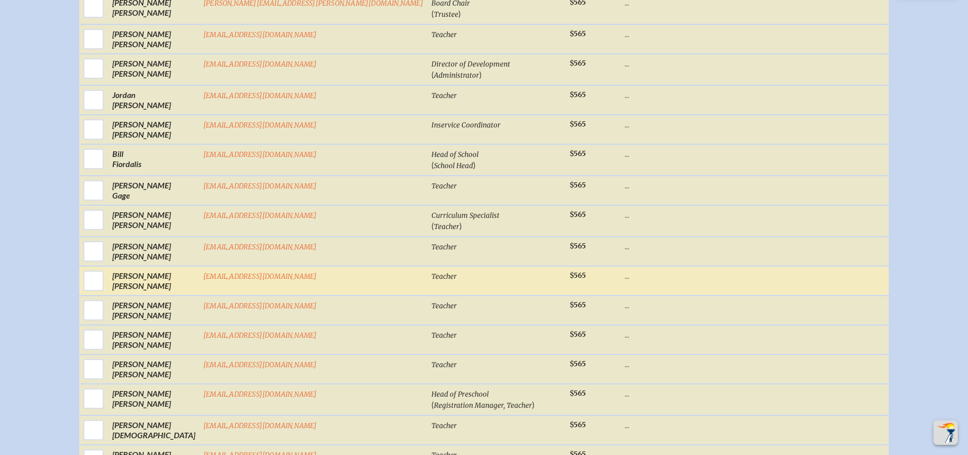
scroll to position [762, 0]
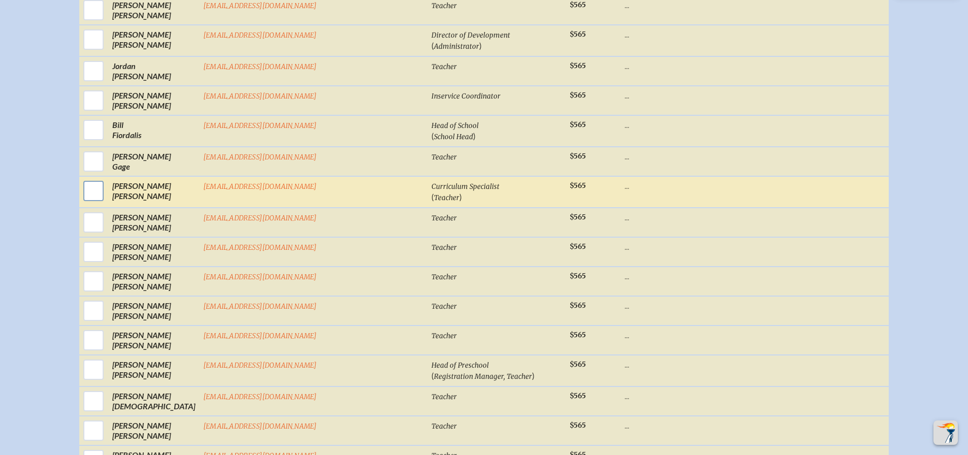
click at [106, 196] on input "checkbox" at bounding box center [93, 190] width 25 height 25
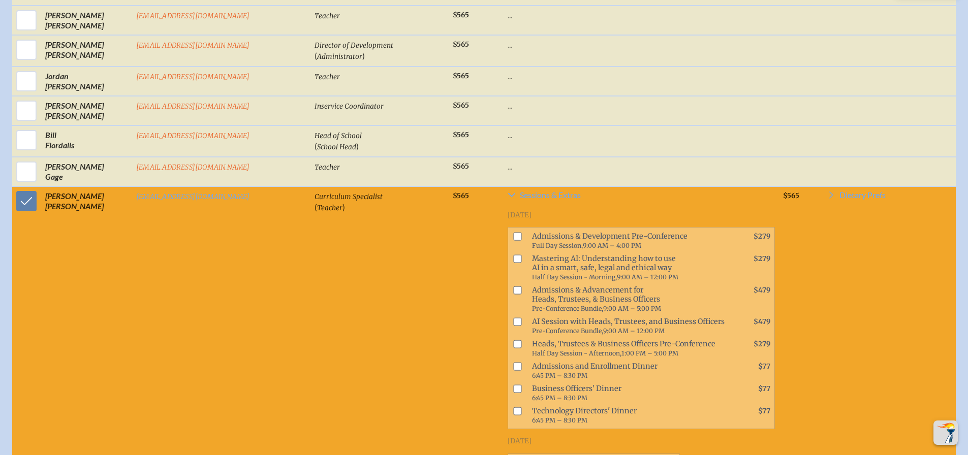
scroll to position [772, 0]
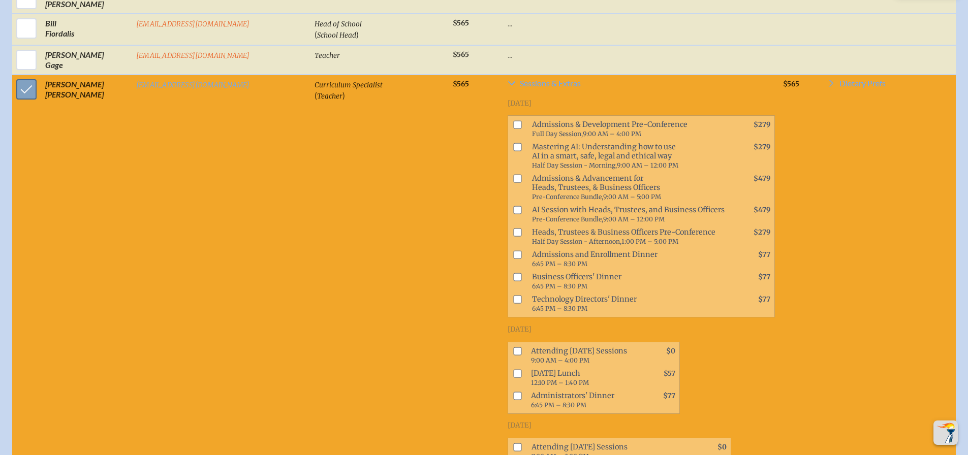
click at [21, 101] on input "checkbox" at bounding box center [26, 89] width 25 height 25
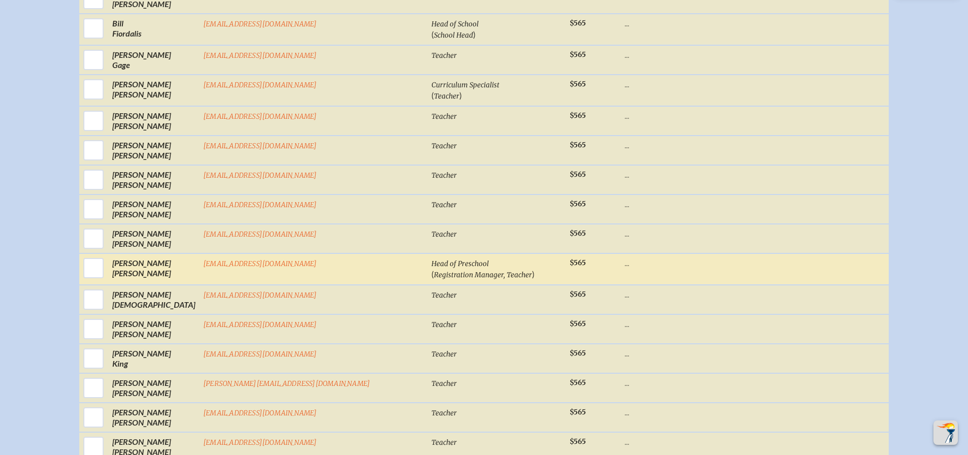
scroll to position [914, 0]
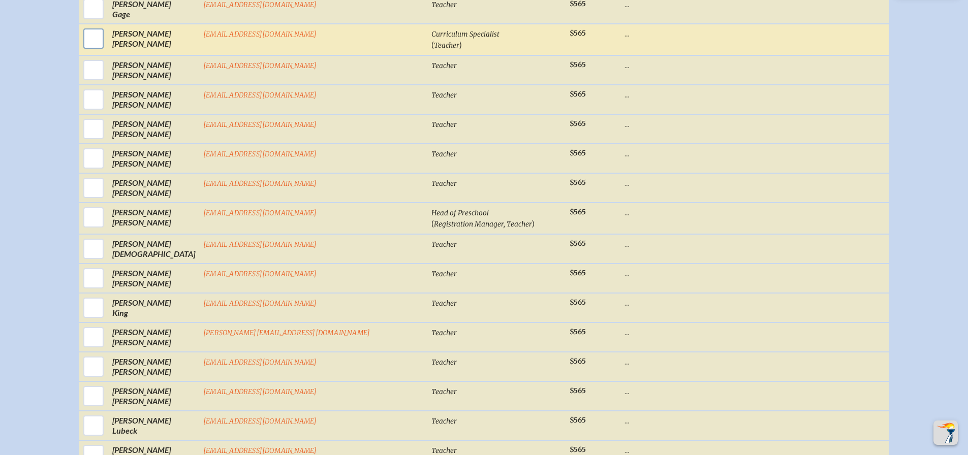
click at [106, 46] on input "checkbox" at bounding box center [93, 38] width 25 height 25
checkbox input "true"
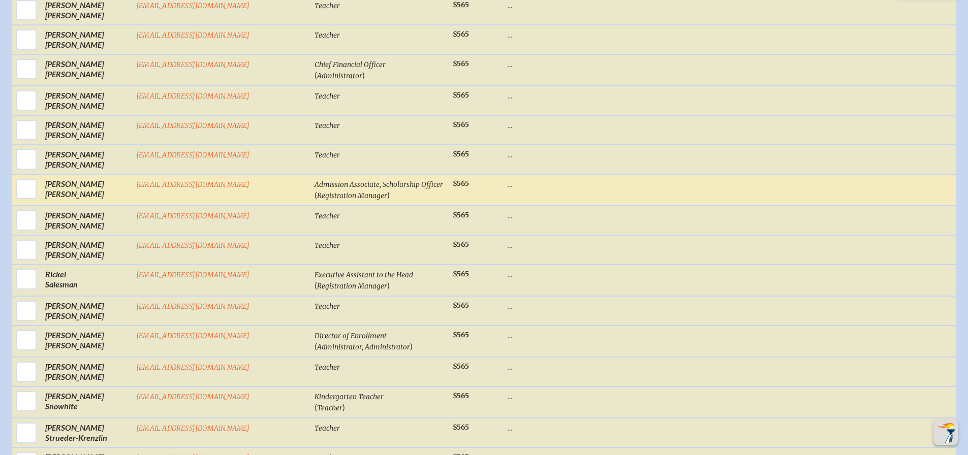
scroll to position [1839, 0]
